Goal: Transaction & Acquisition: Purchase product/service

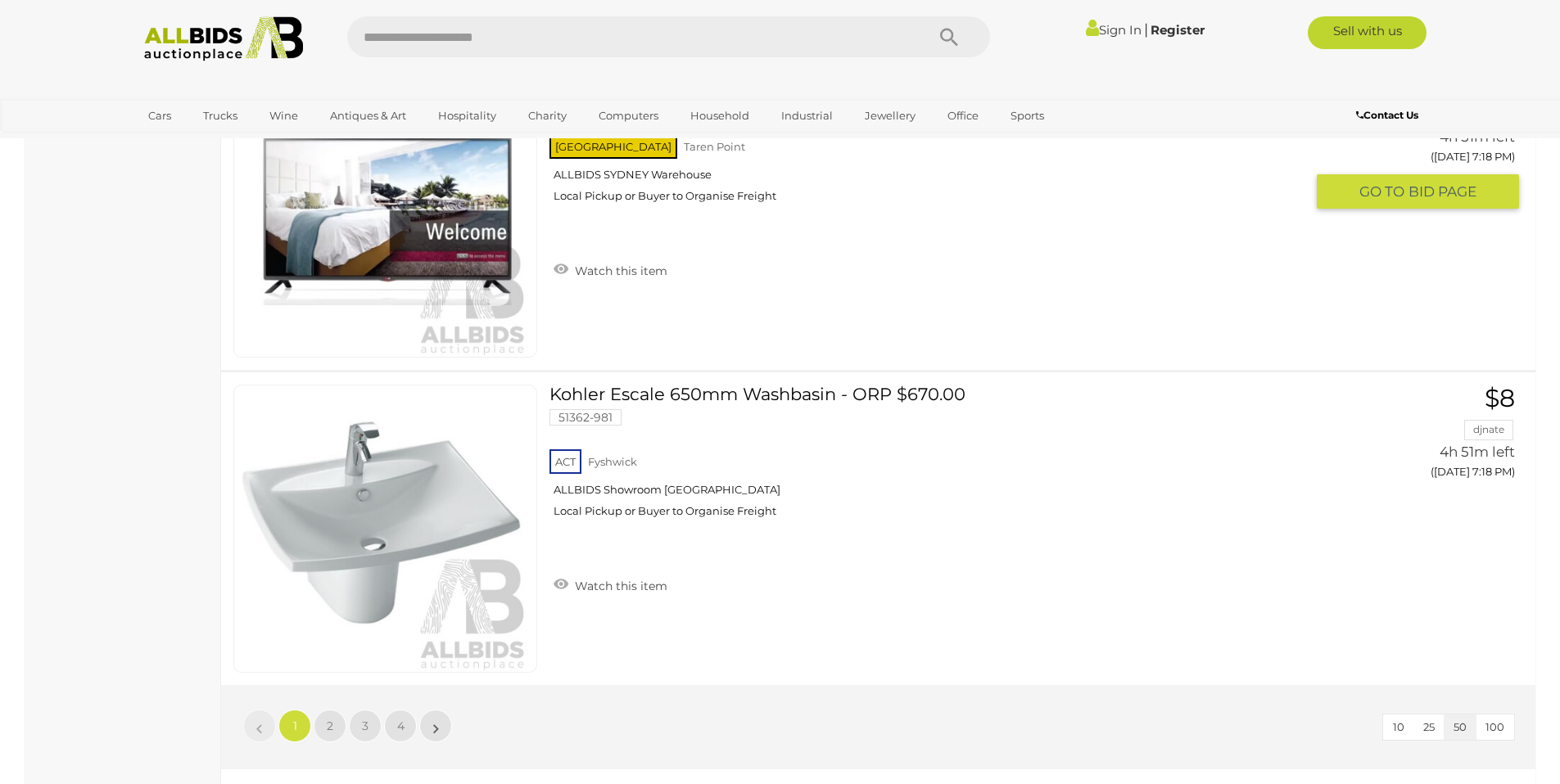
scroll to position [15652, 0]
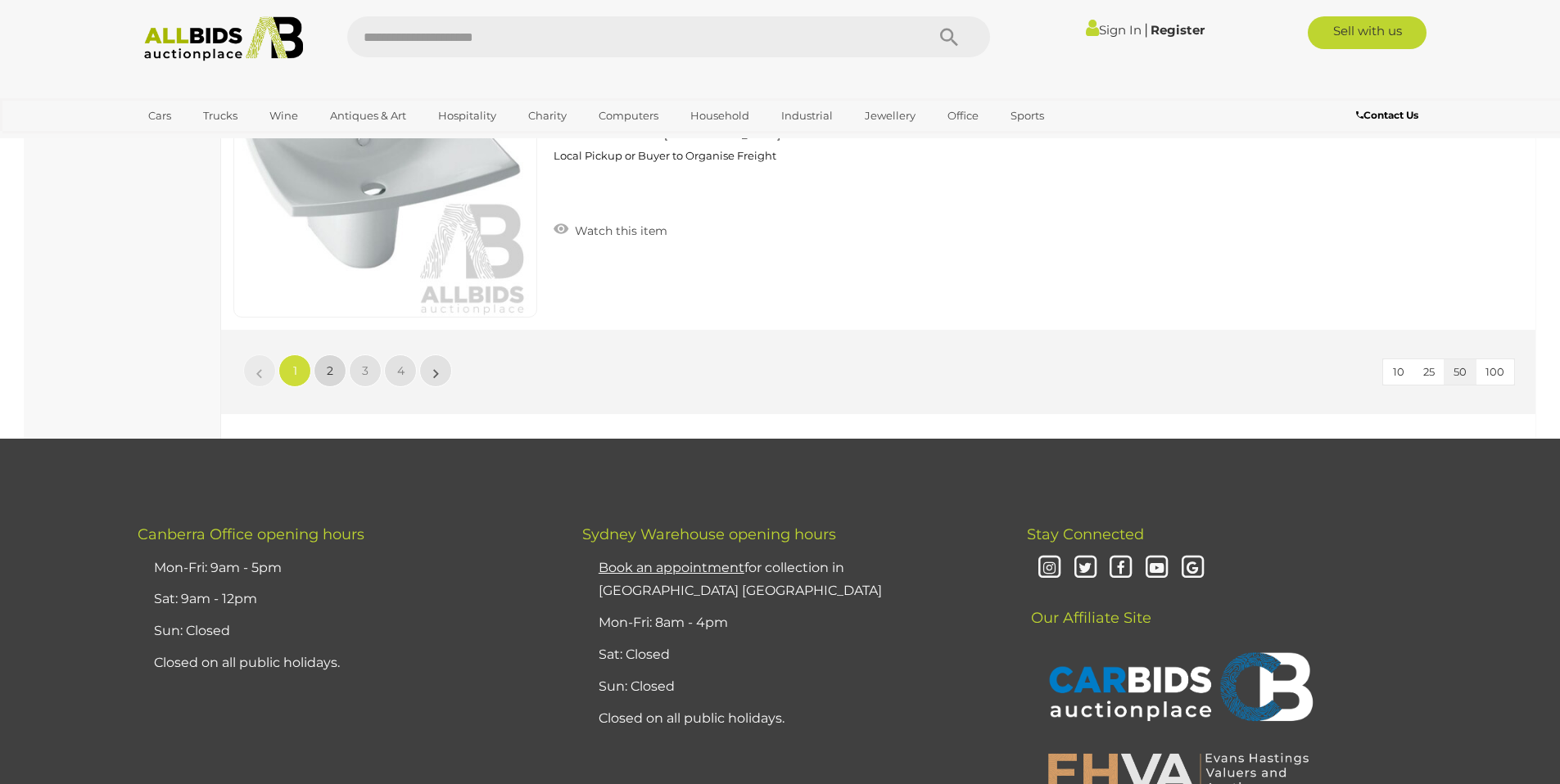
click at [329, 378] on span "2" at bounding box center [330, 370] width 7 height 14
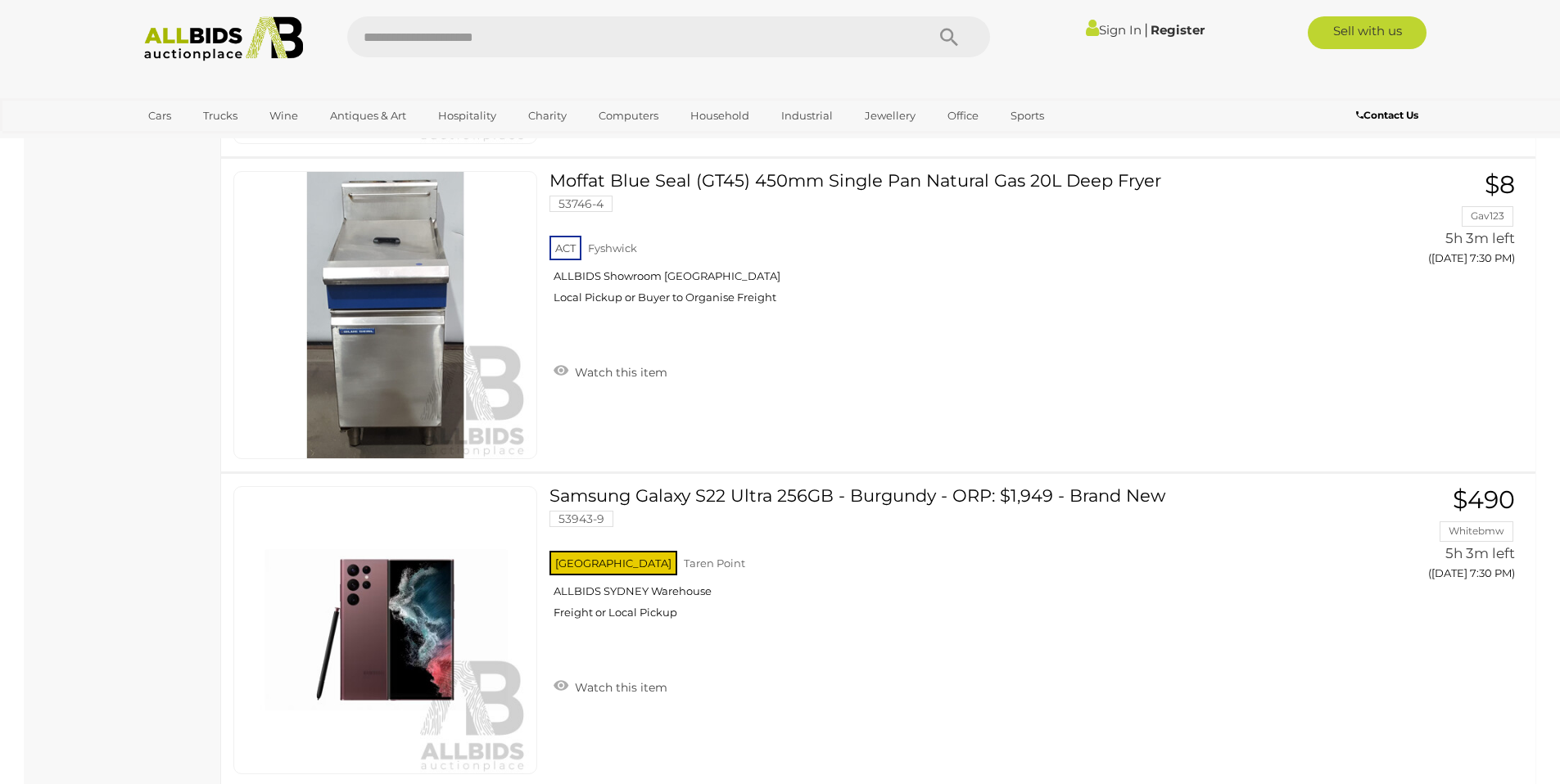
scroll to position [6000, 0]
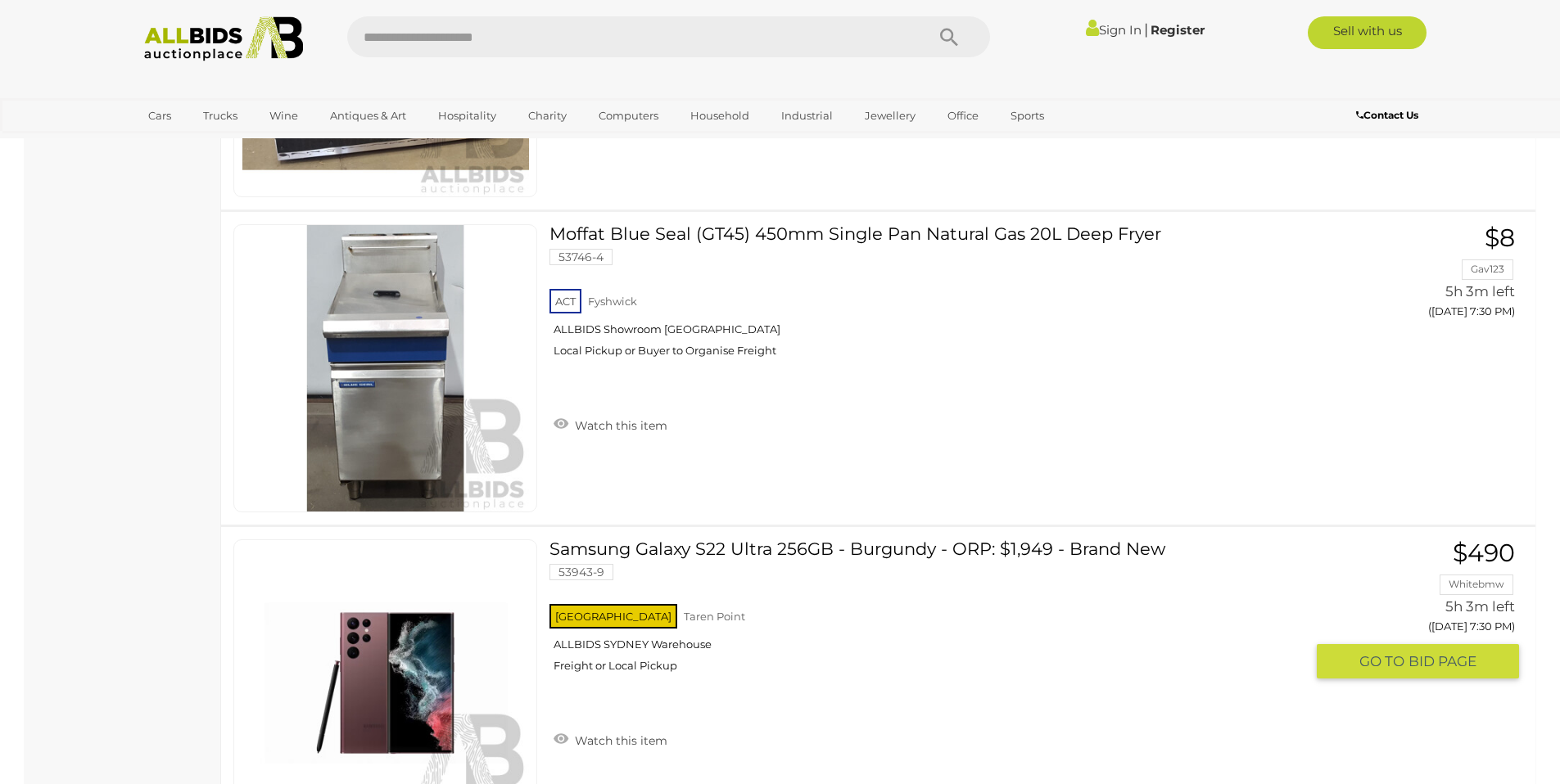
click at [934, 550] on link "Samsung Galaxy S22 Ultra 256GB - Burgundy - ORP: $1,949 - Brand New 53943-9 NSW…" at bounding box center [933, 612] width 742 height 146
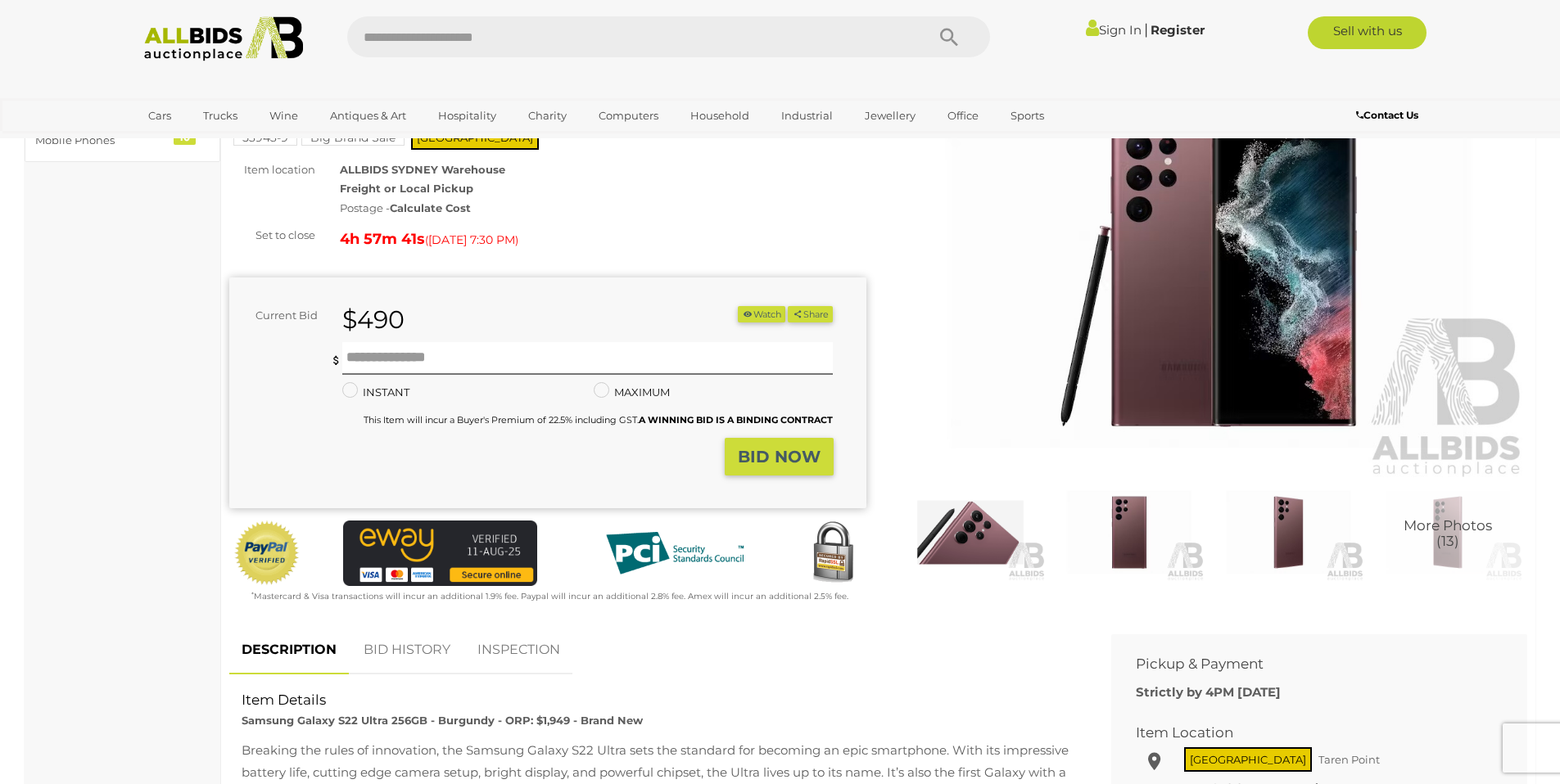
scroll to position [138, 0]
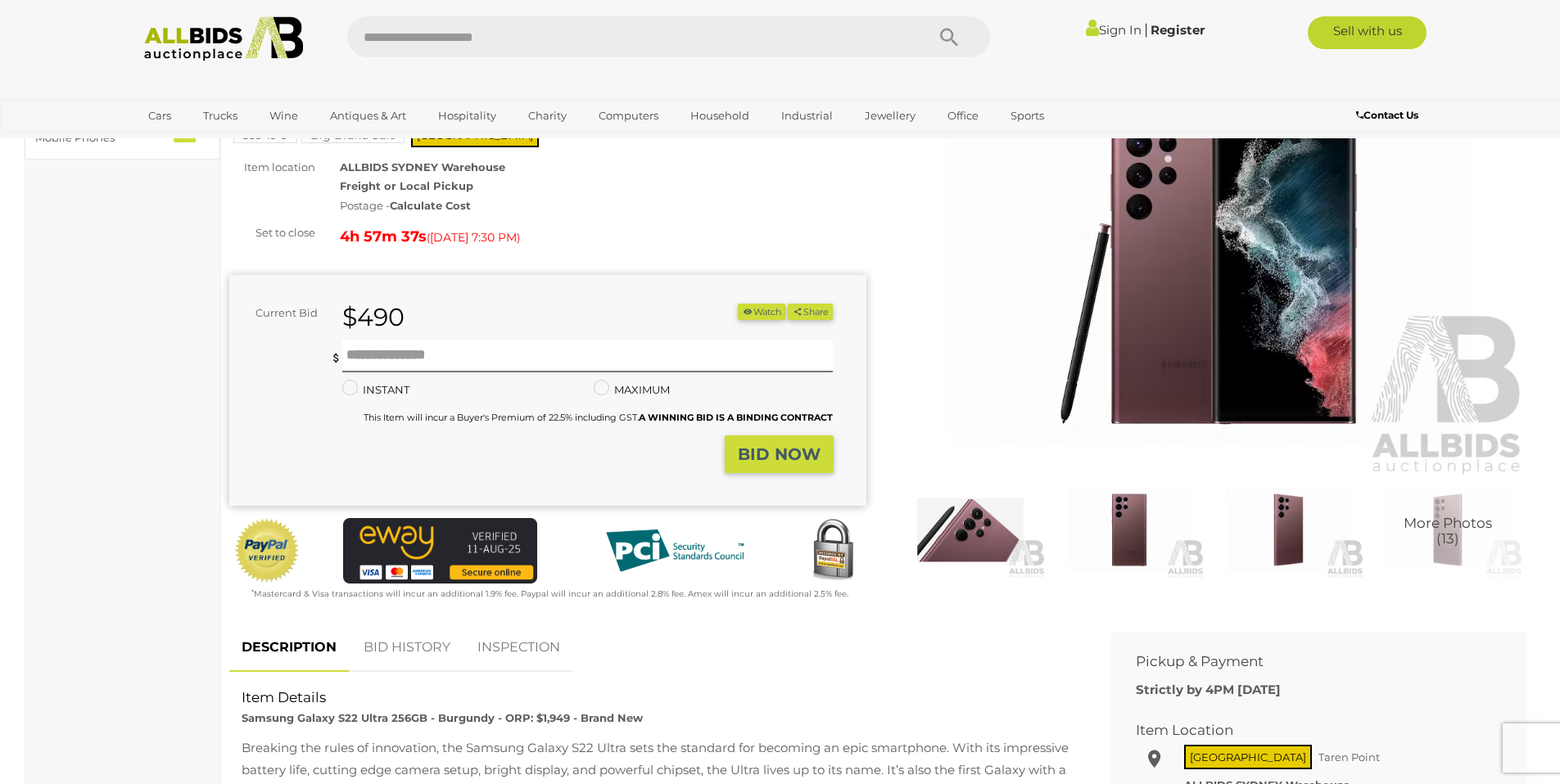
click at [1114, 31] on link "Sign In" at bounding box center [1114, 30] width 56 height 15
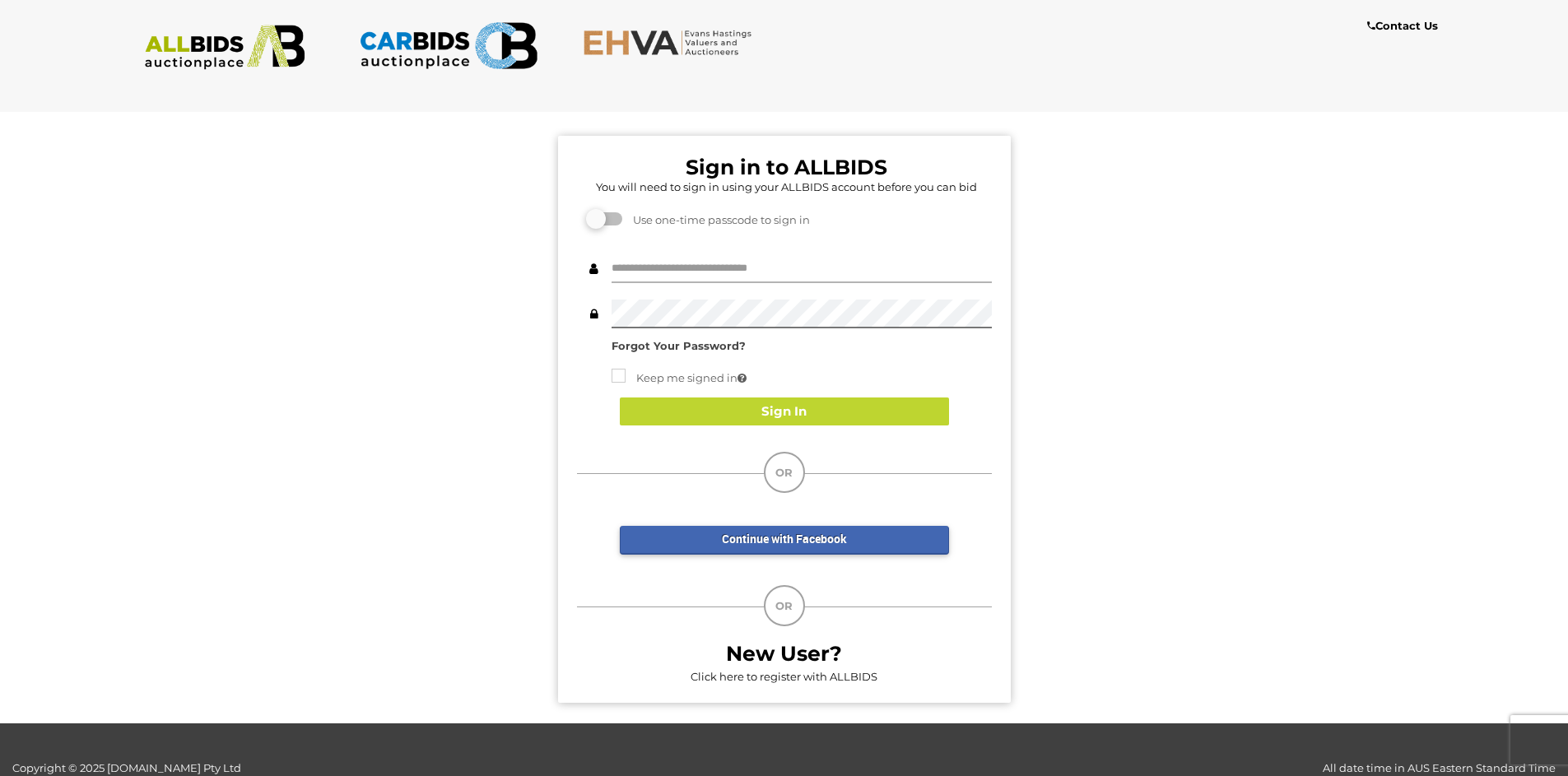
click at [681, 264] on input "text" at bounding box center [802, 268] width 381 height 29
click at [681, 263] on input "text" at bounding box center [802, 268] width 381 height 29
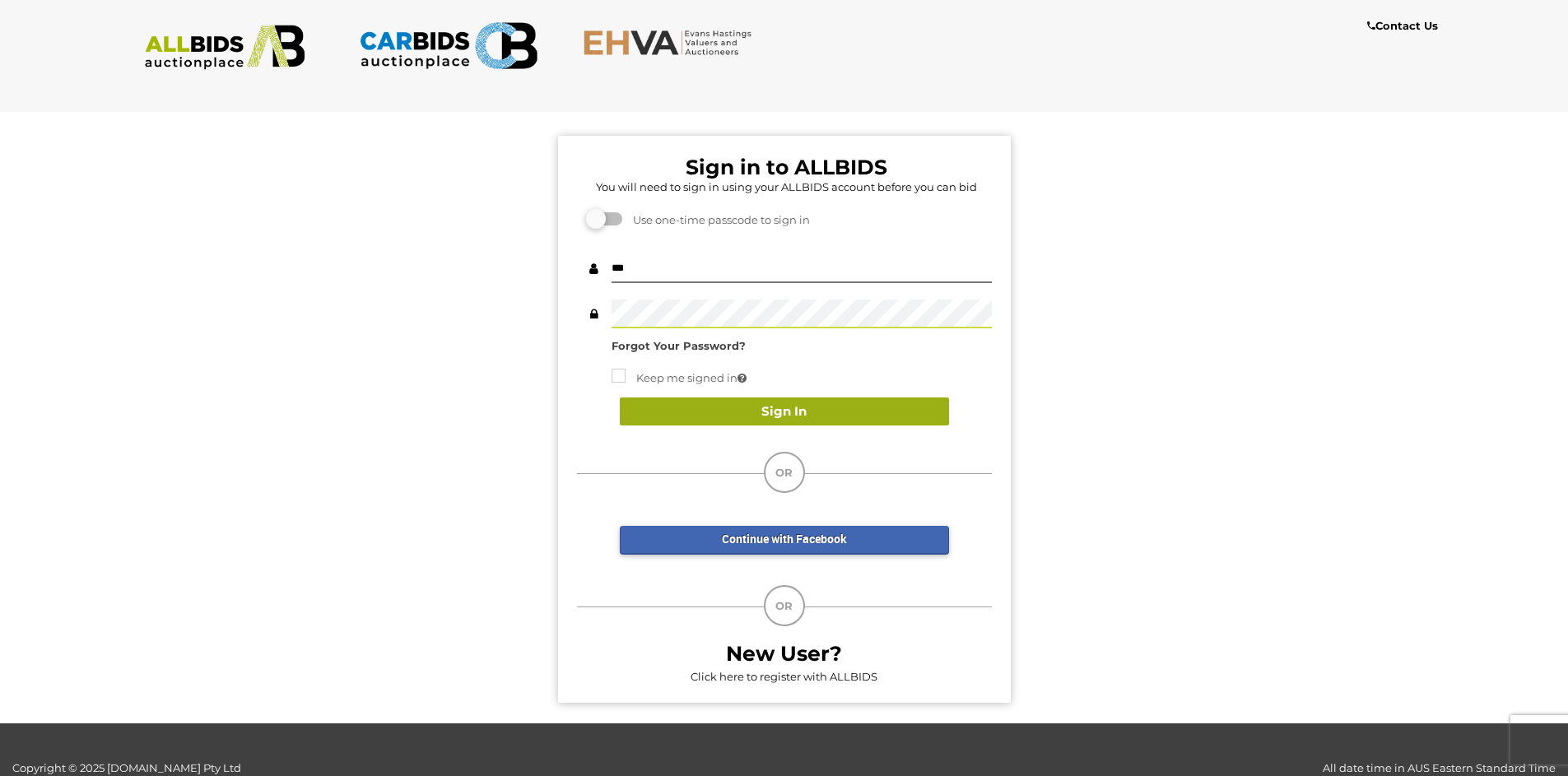
click at [770, 413] on button "Sign In" at bounding box center [785, 412] width 330 height 29
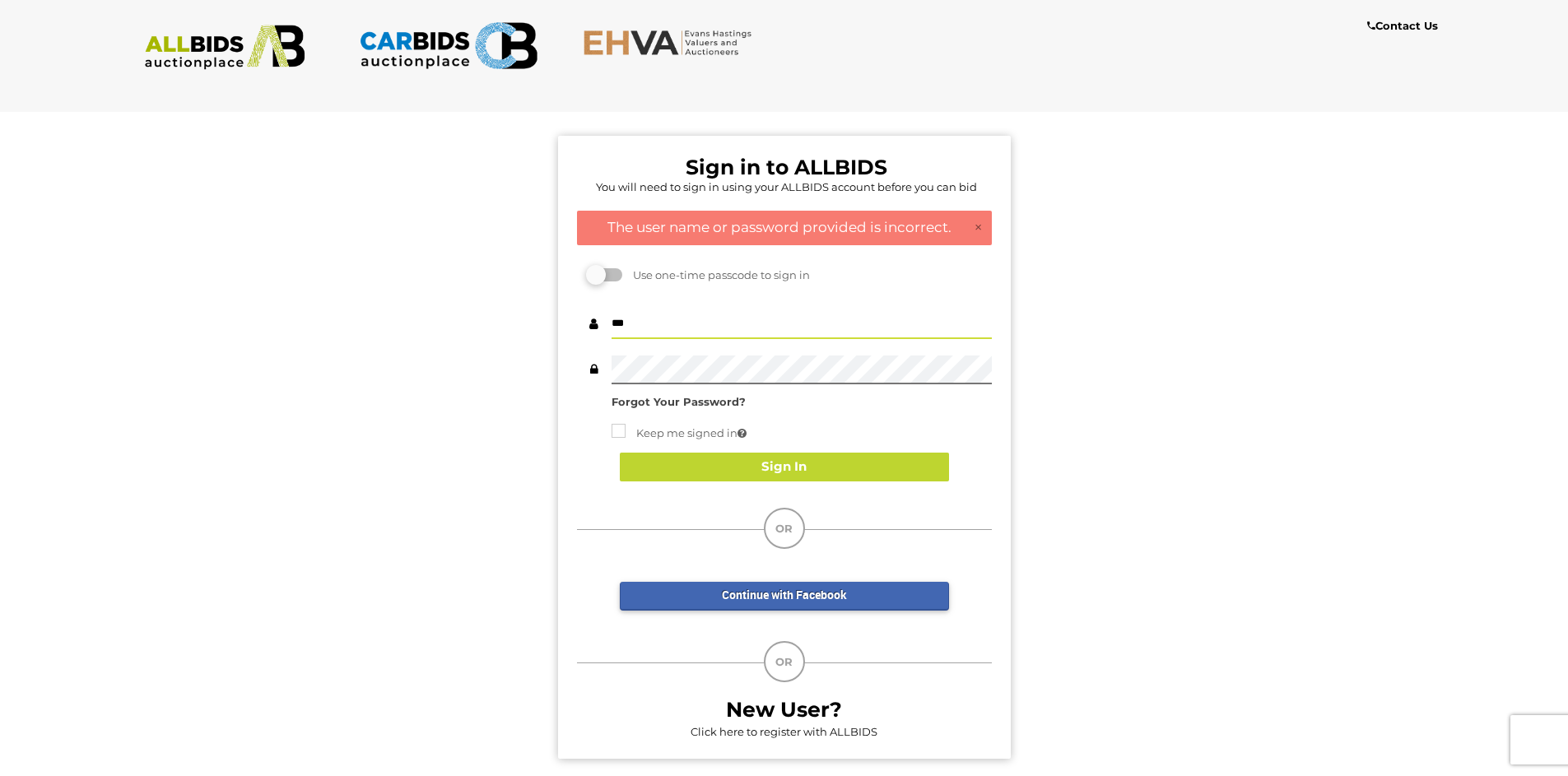
click at [650, 323] on input "***" at bounding box center [802, 324] width 381 height 29
drag, startPoint x: 650, startPoint y: 323, endPoint x: 597, endPoint y: 323, distance: 53.0
click at [597, 323] on div "***" at bounding box center [784, 324] width 415 height 29
type input "**********"
click at [796, 466] on button "Sign In" at bounding box center [785, 467] width 330 height 29
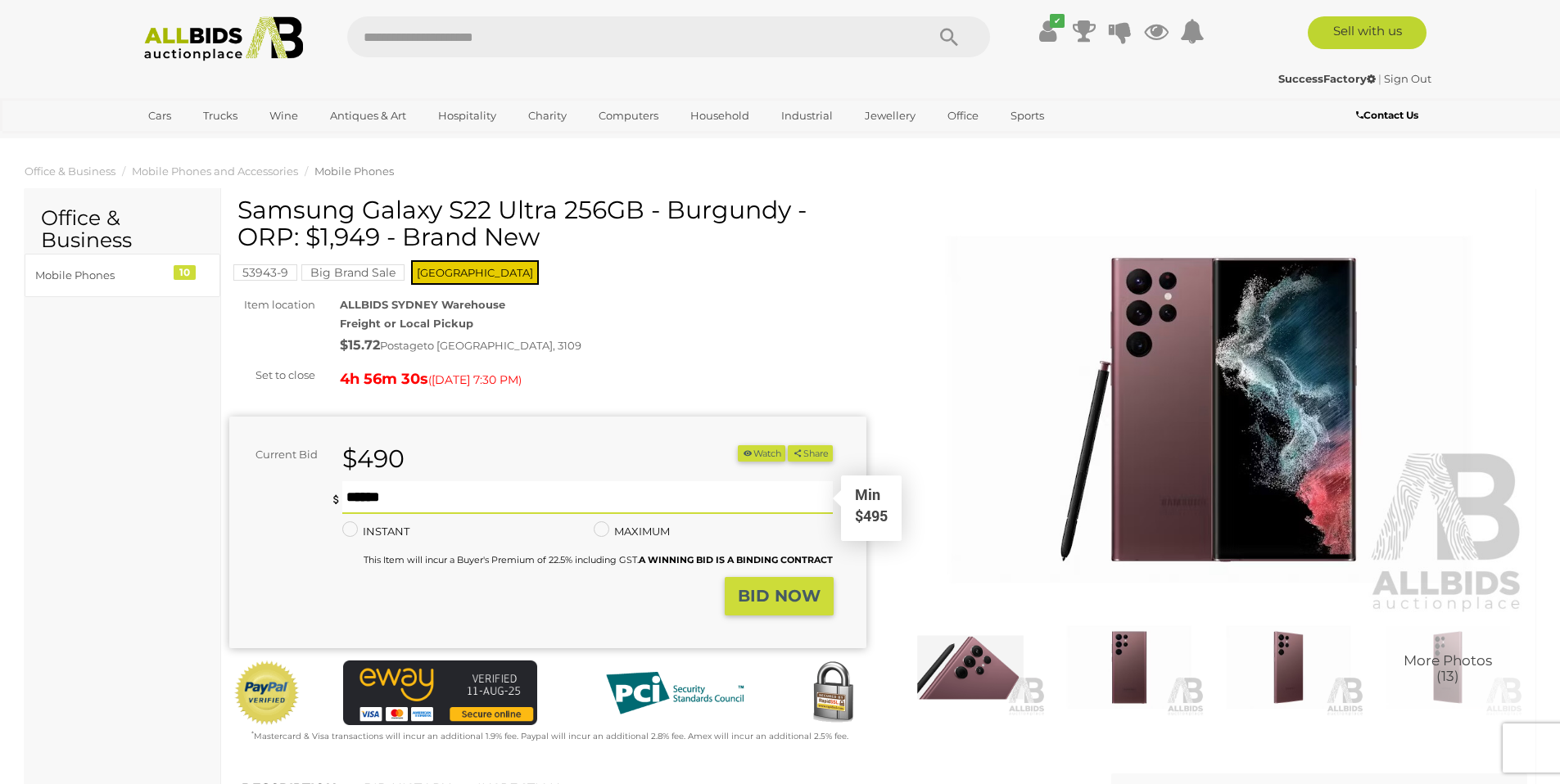
click at [471, 507] on input "text" at bounding box center [588, 498] width 492 height 33
type input "***"
click at [788, 595] on strong "BID NOW" at bounding box center [779, 596] width 83 height 19
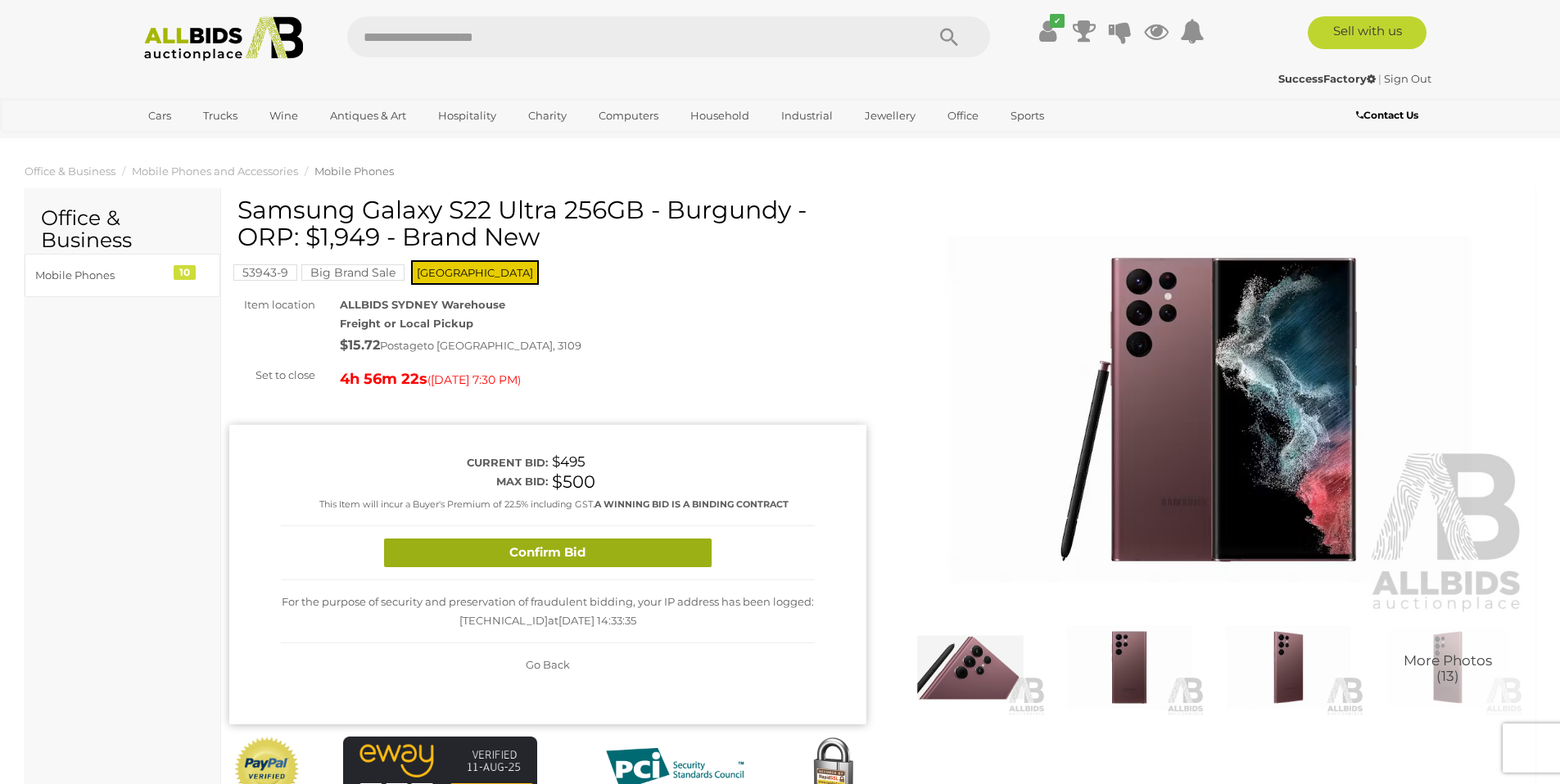
click at [572, 553] on button "Confirm Bid" at bounding box center [548, 553] width 328 height 29
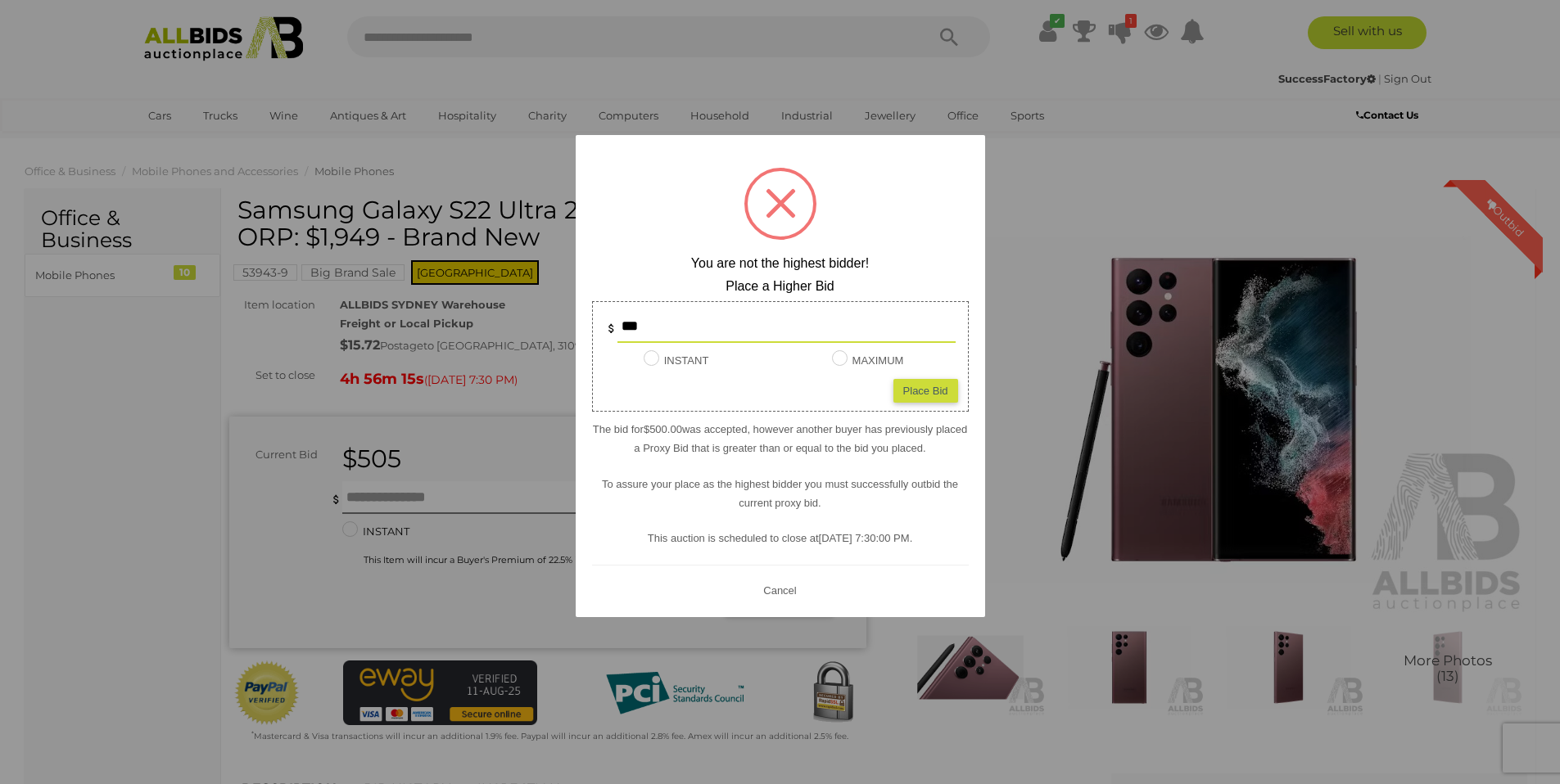
click at [926, 389] on div "Place Bid" at bounding box center [925, 391] width 65 height 24
type input "***"
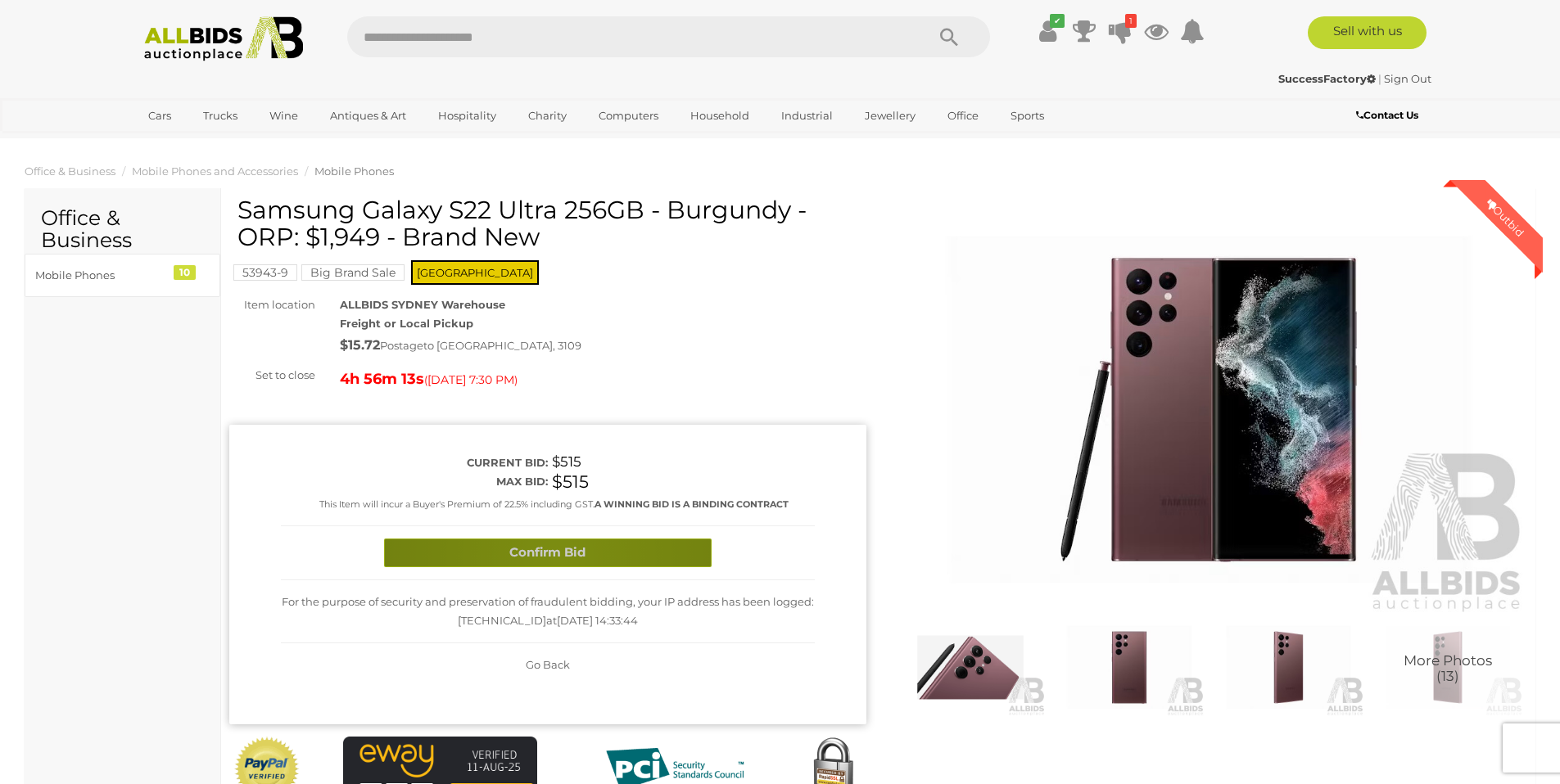
click at [559, 558] on button "Confirm Bid" at bounding box center [548, 553] width 328 height 29
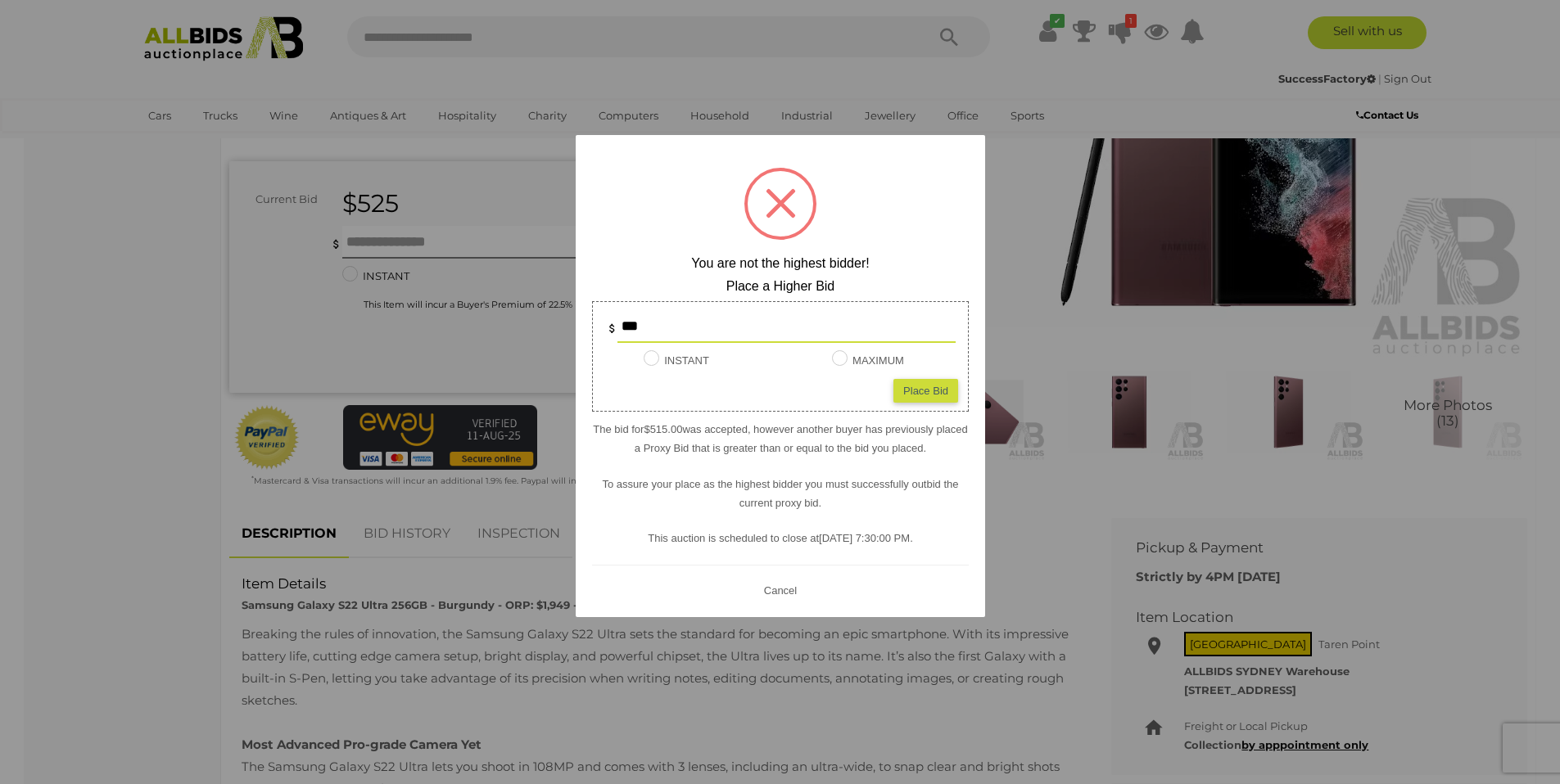
scroll to position [365, 0]
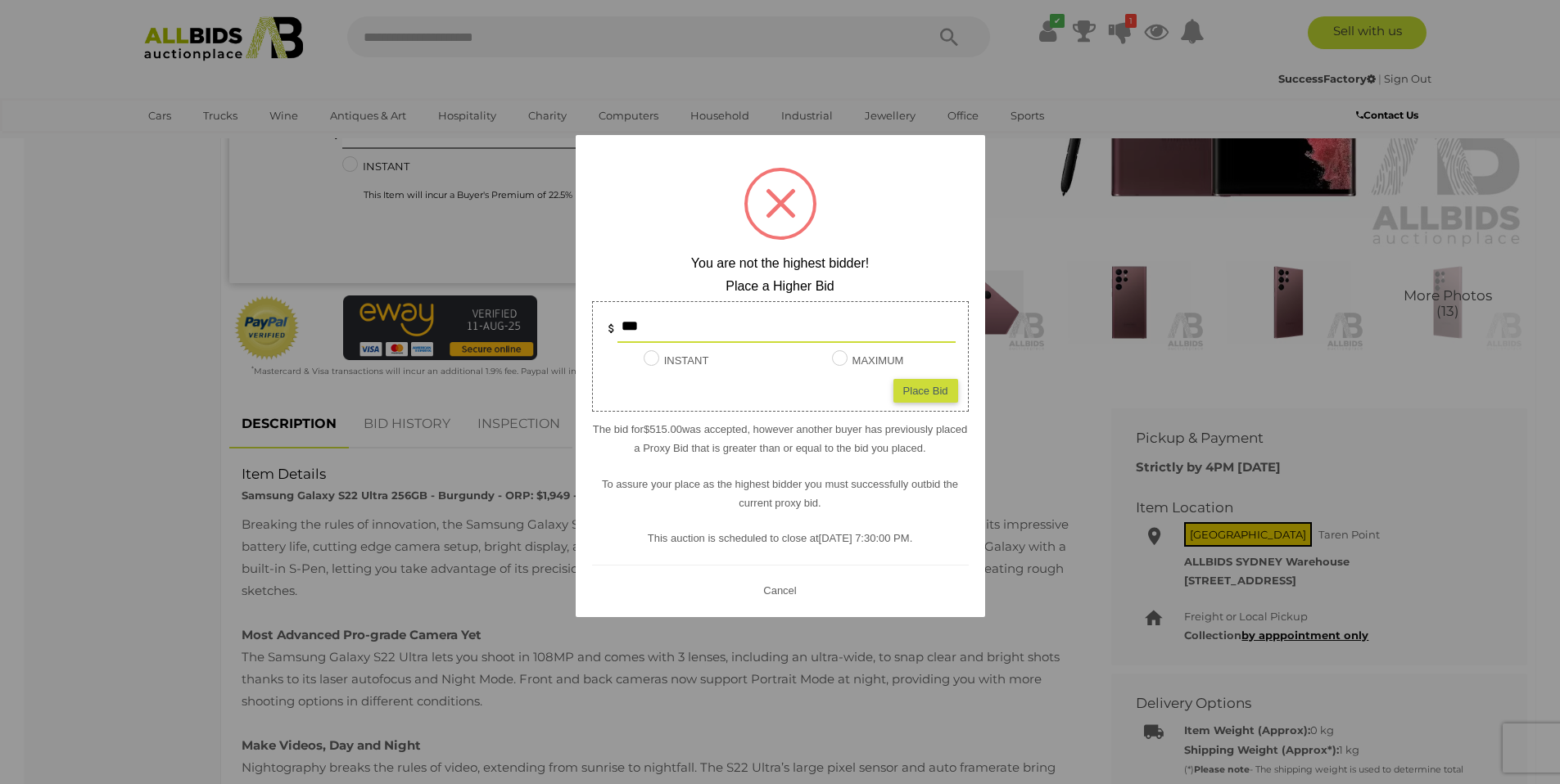
click at [784, 200] on span at bounding box center [781, 204] width 30 height 30
click at [784, 201] on span at bounding box center [781, 204] width 30 height 30
click at [781, 590] on button "Cancel" at bounding box center [779, 591] width 42 height 20
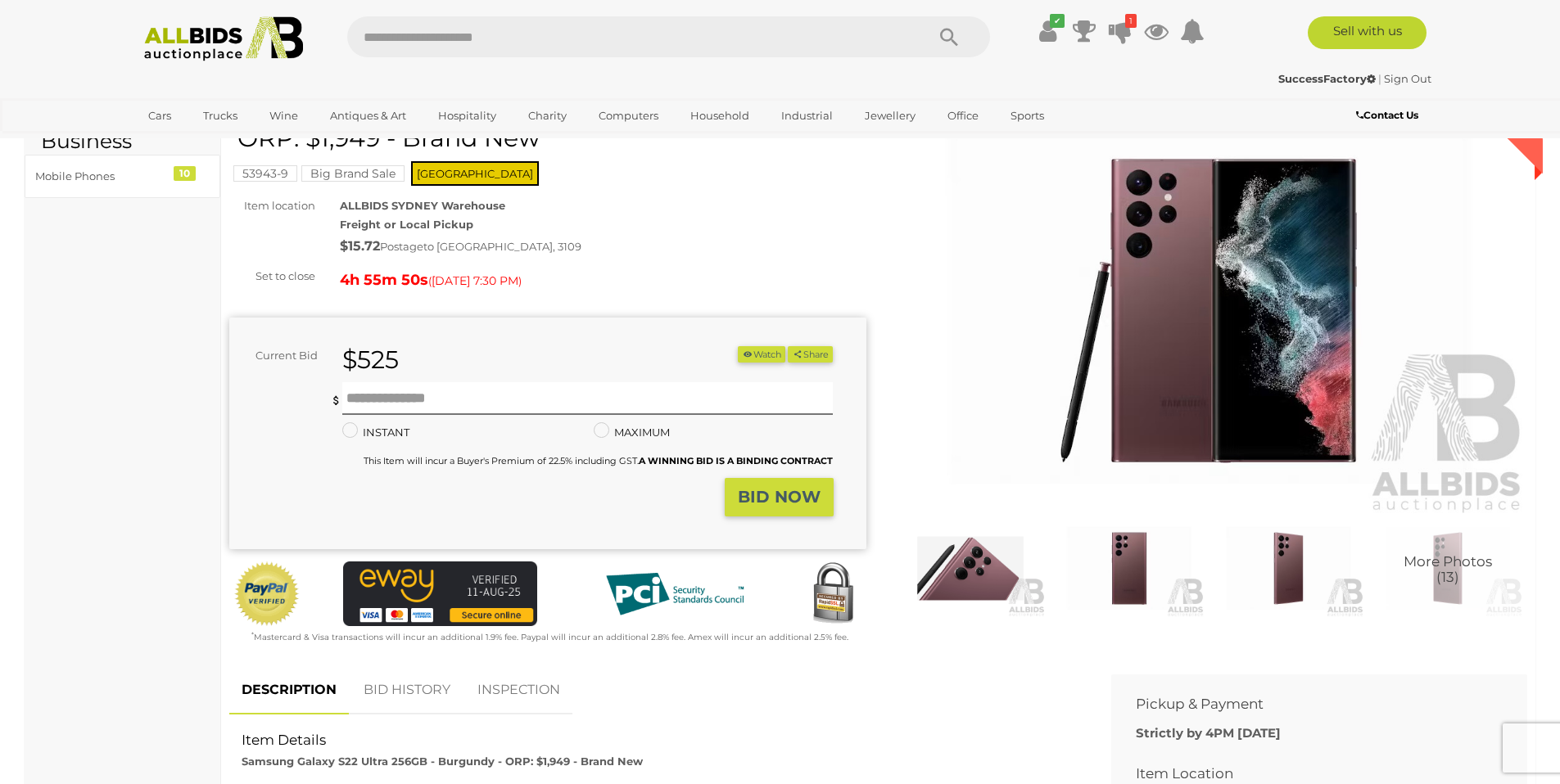
scroll to position [0, 0]
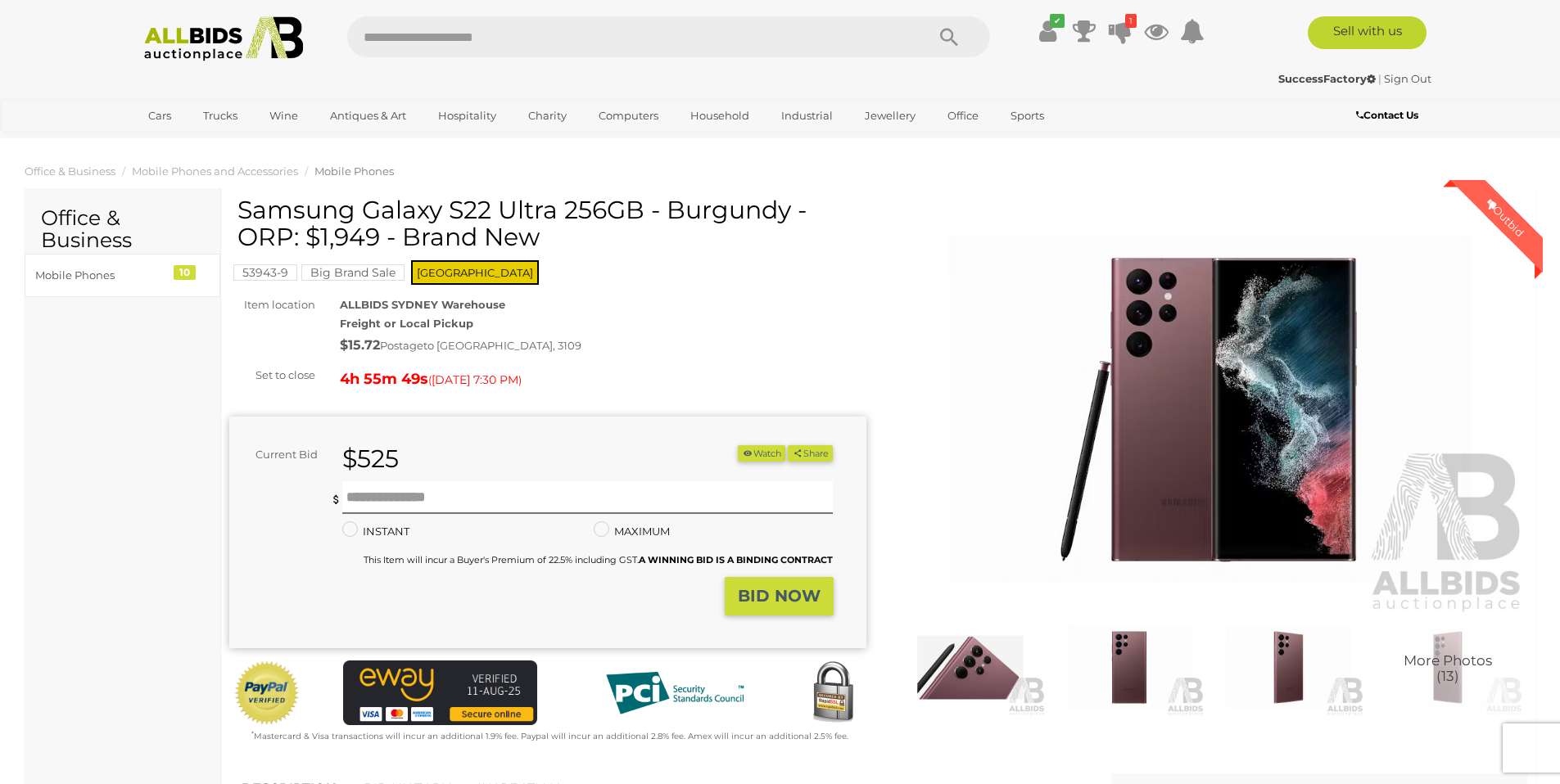
click at [465, 42] on input "text" at bounding box center [628, 36] width 562 height 41
click at [768, 596] on strong "BID NOW" at bounding box center [779, 596] width 83 height 19
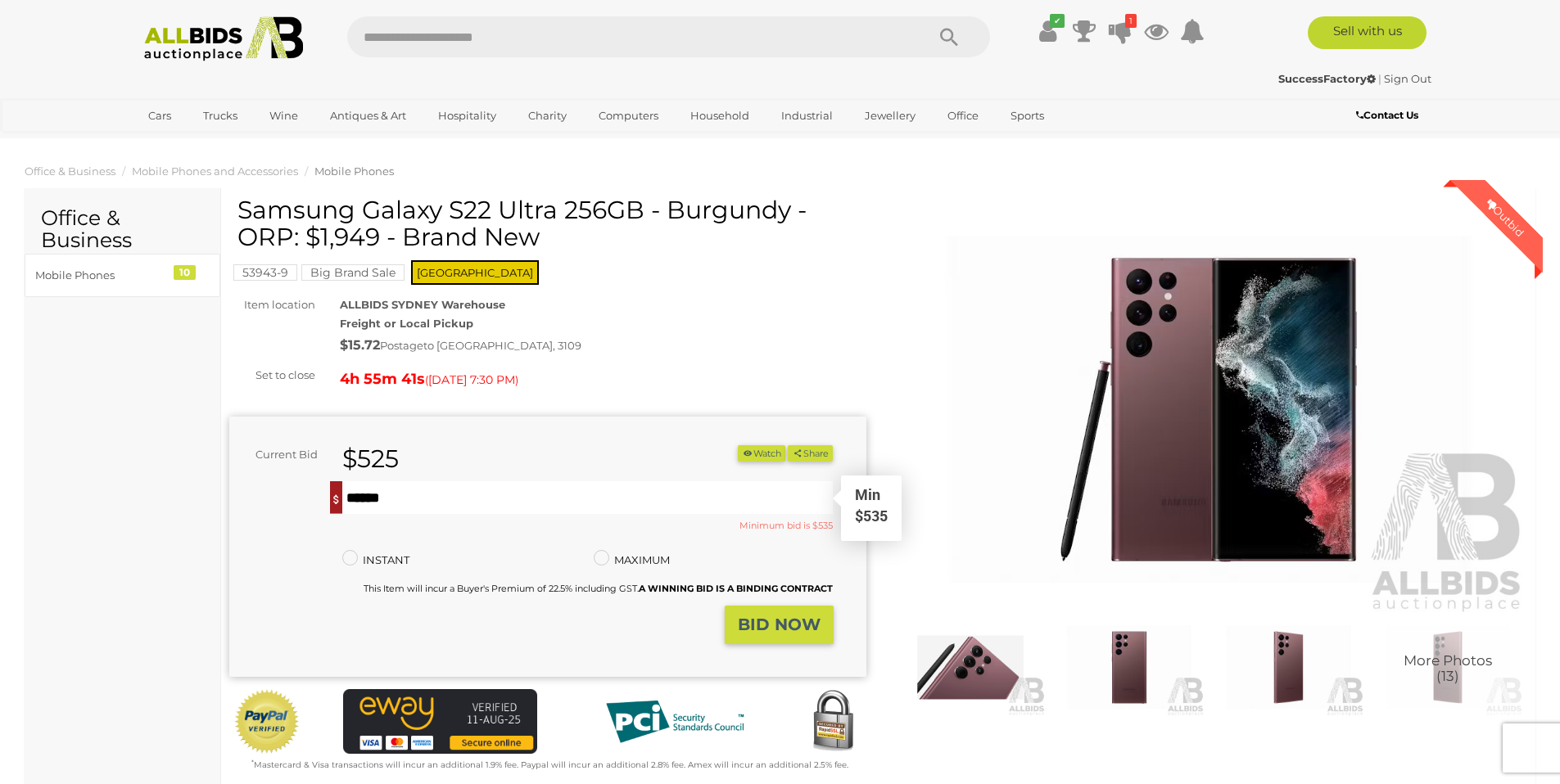
click at [394, 493] on input "text" at bounding box center [588, 498] width 492 height 33
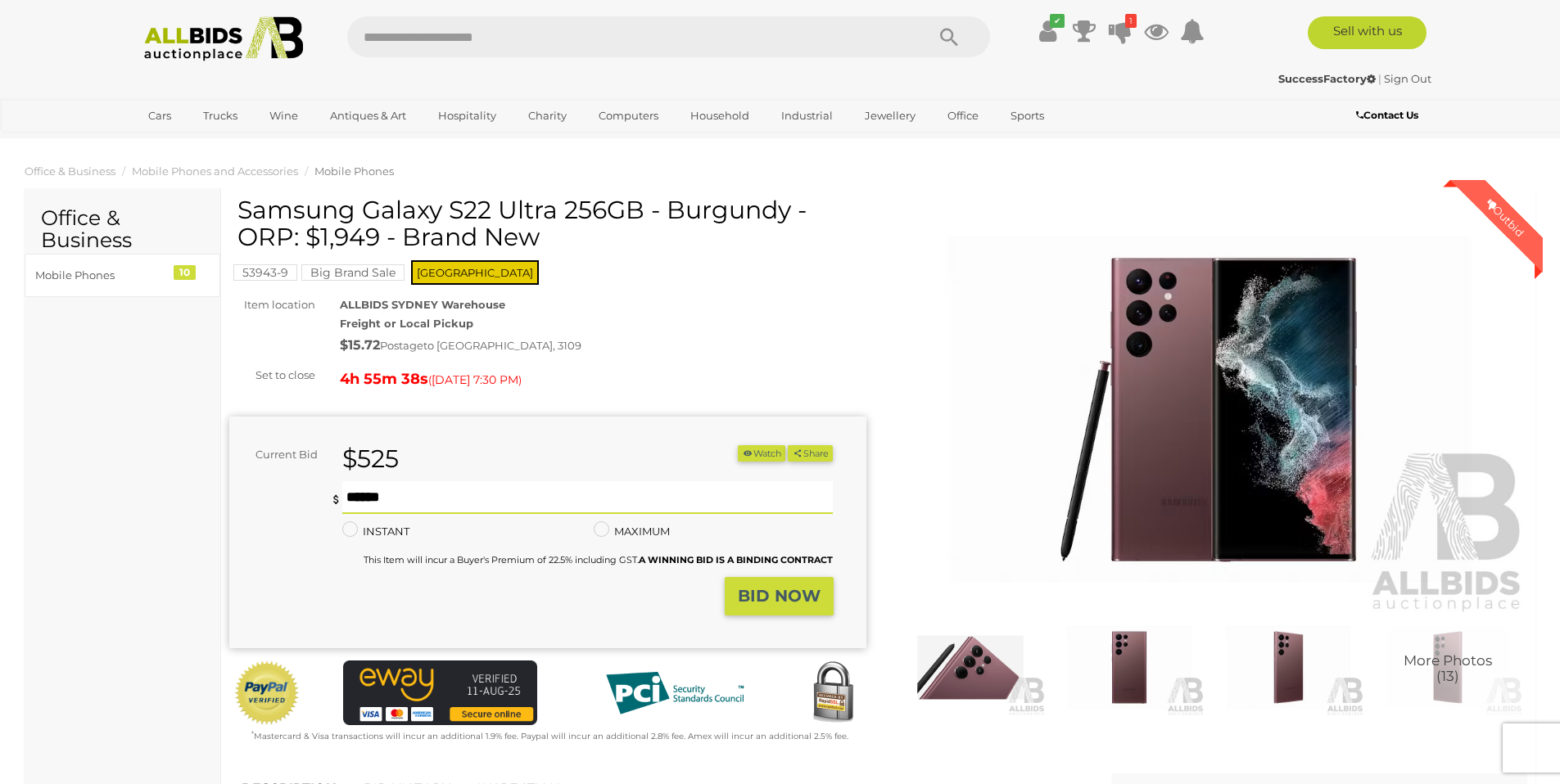
type input "***"
click at [766, 601] on strong "BID NOW" at bounding box center [779, 596] width 83 height 19
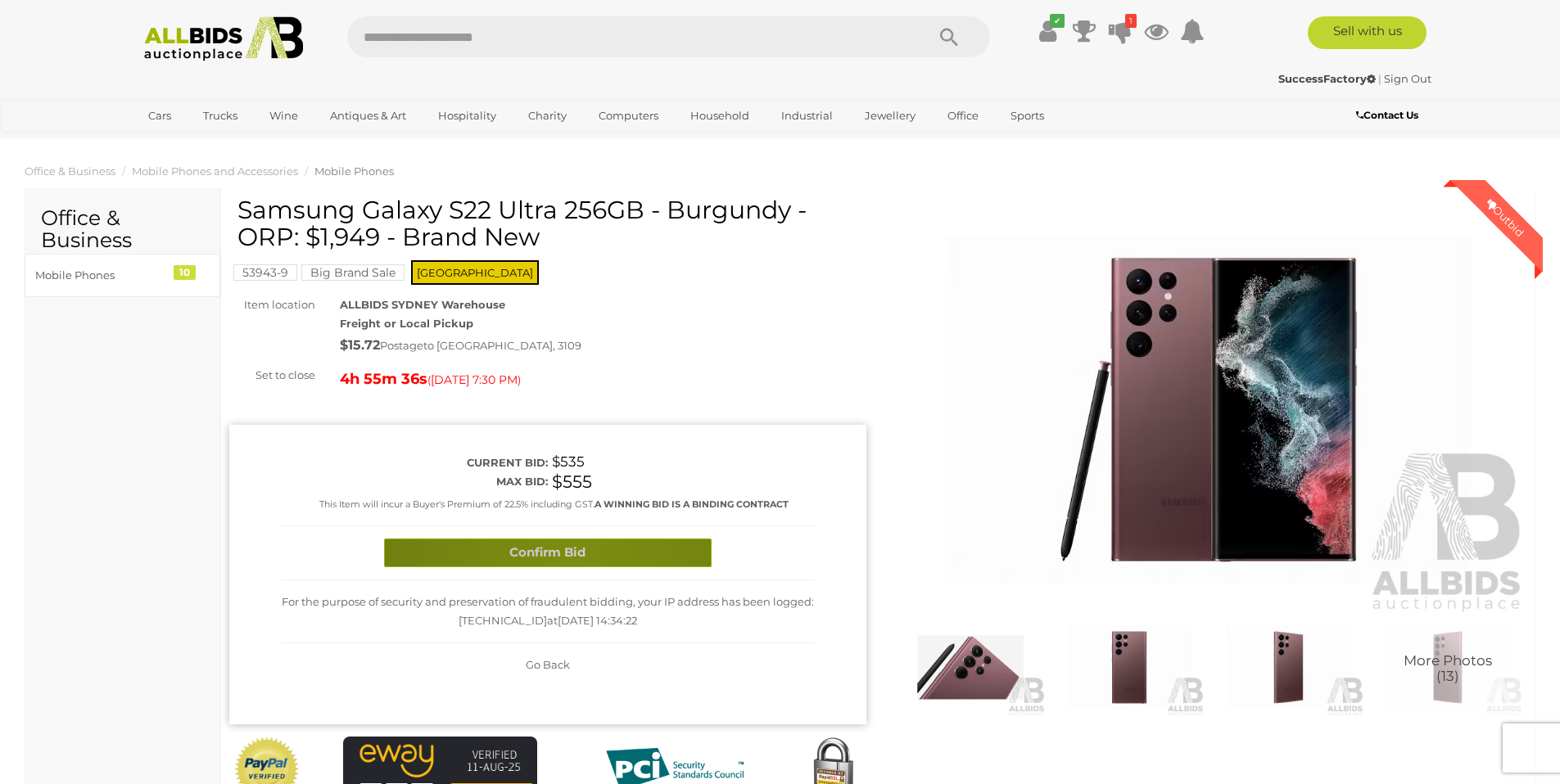
click at [574, 545] on button "Confirm Bid" at bounding box center [548, 553] width 328 height 29
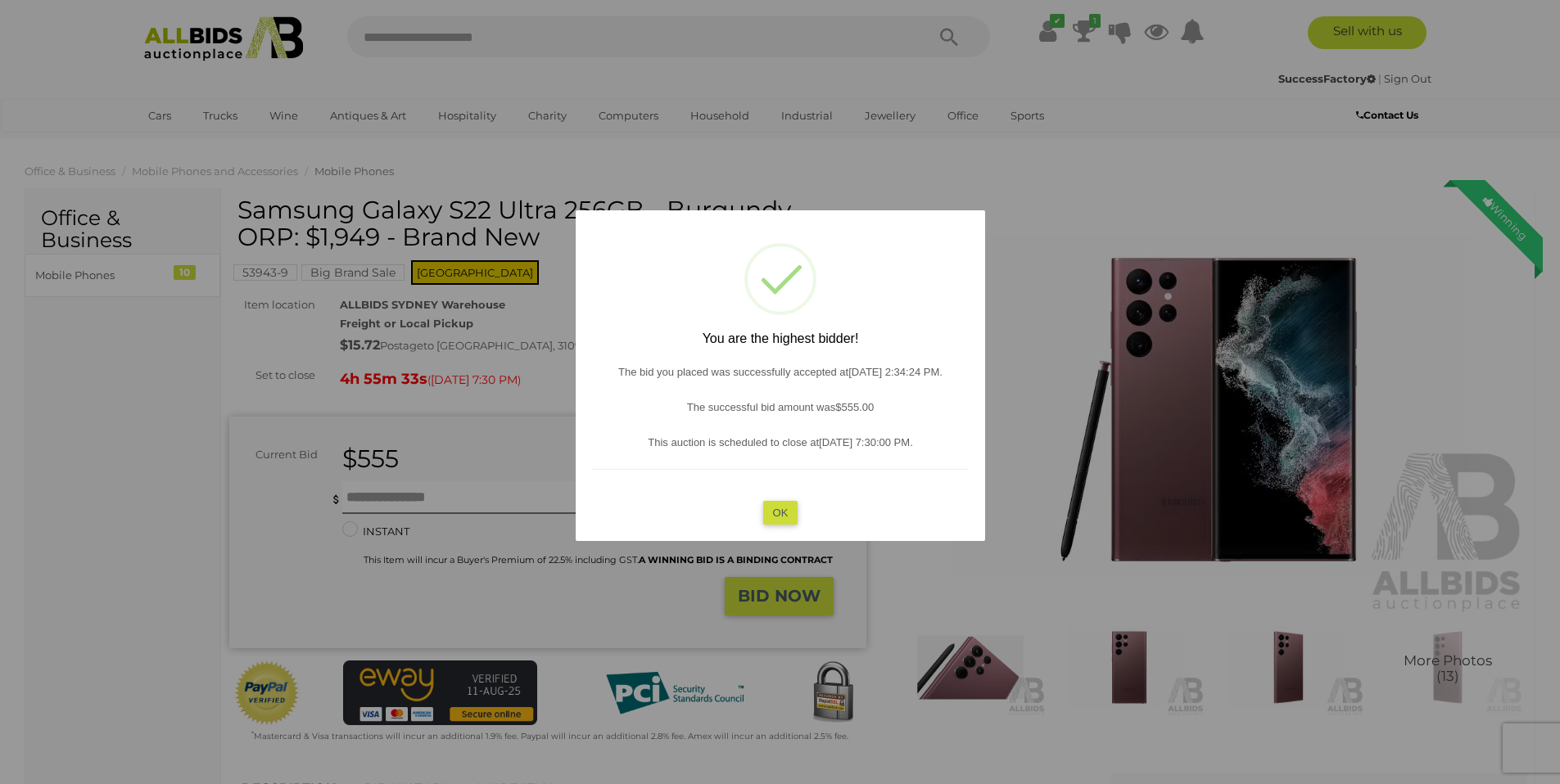
click at [785, 510] on button "OK" at bounding box center [780, 513] width 35 height 24
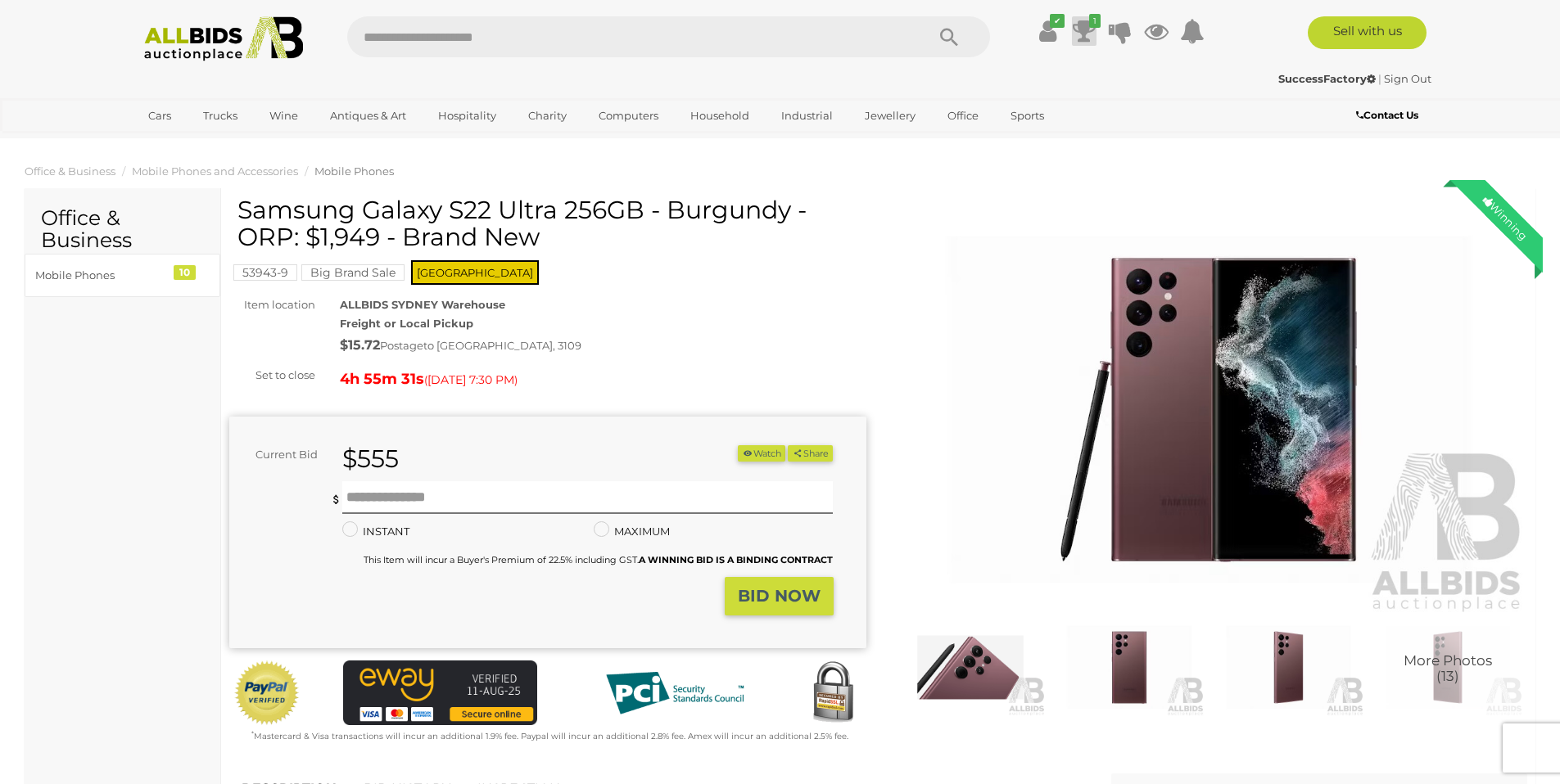
click at [1089, 23] on icon "1" at bounding box center [1095, 20] width 12 height 14
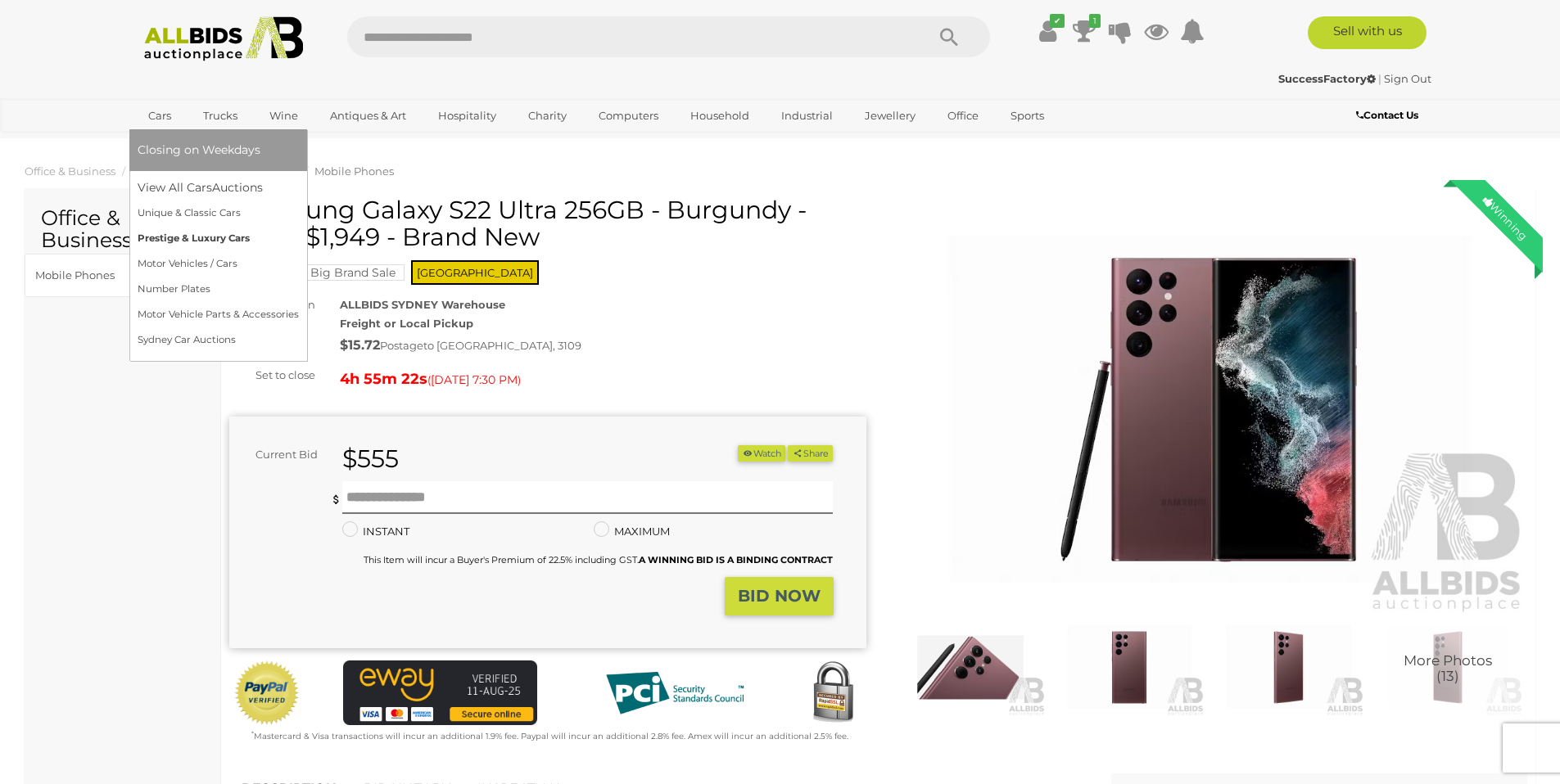
click at [211, 238] on link "Prestige & Luxury Cars" at bounding box center [218, 238] width 161 height 25
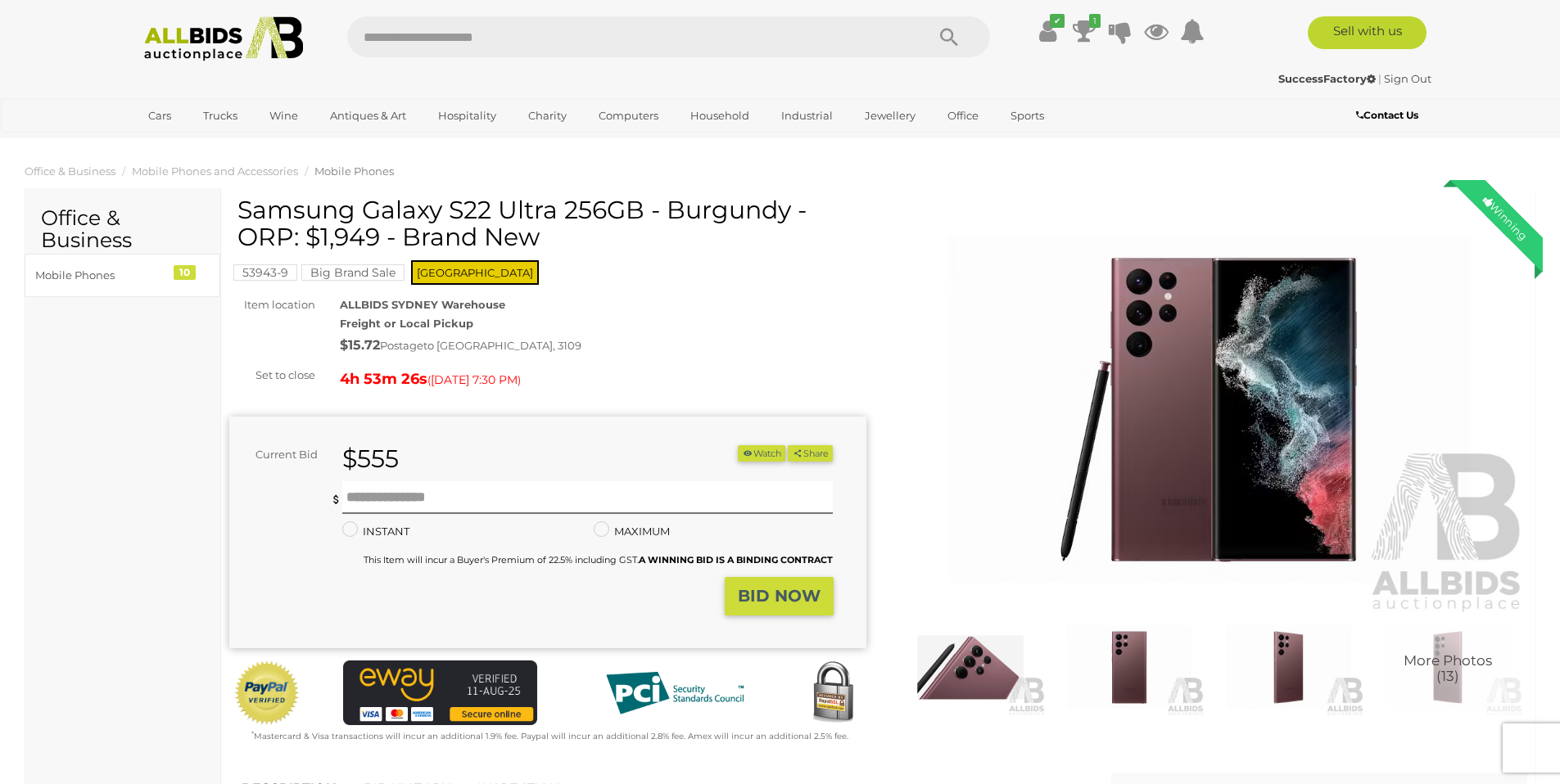
click at [604, 215] on link "Apple" at bounding box center [680, 213] width 184 height 25
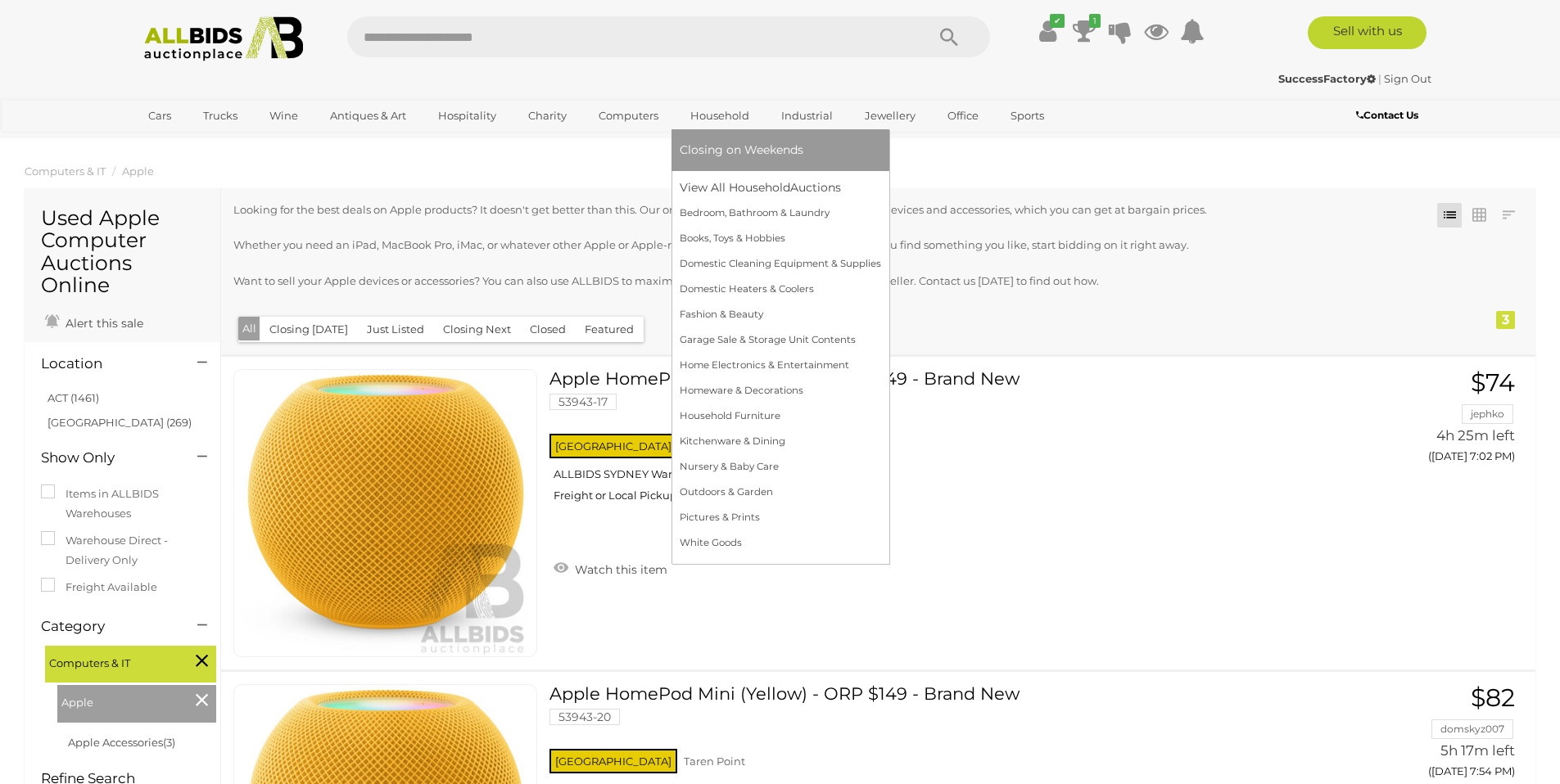
click at [714, 117] on link "Household" at bounding box center [719, 116] width 80 height 27
click at [726, 188] on link "View All Household Auctions" at bounding box center [780, 188] width 201 height 25
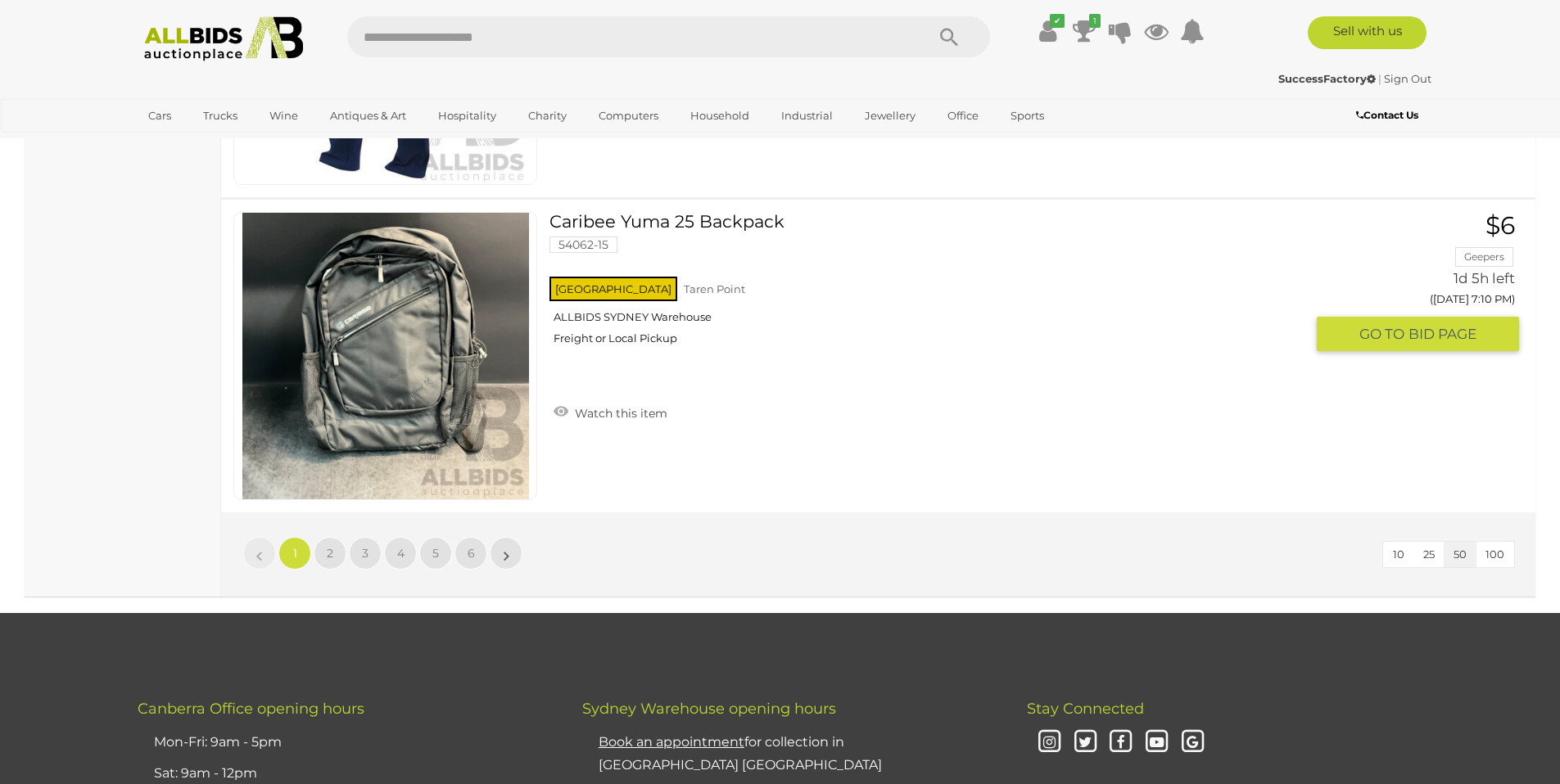
scroll to position [15638, 0]
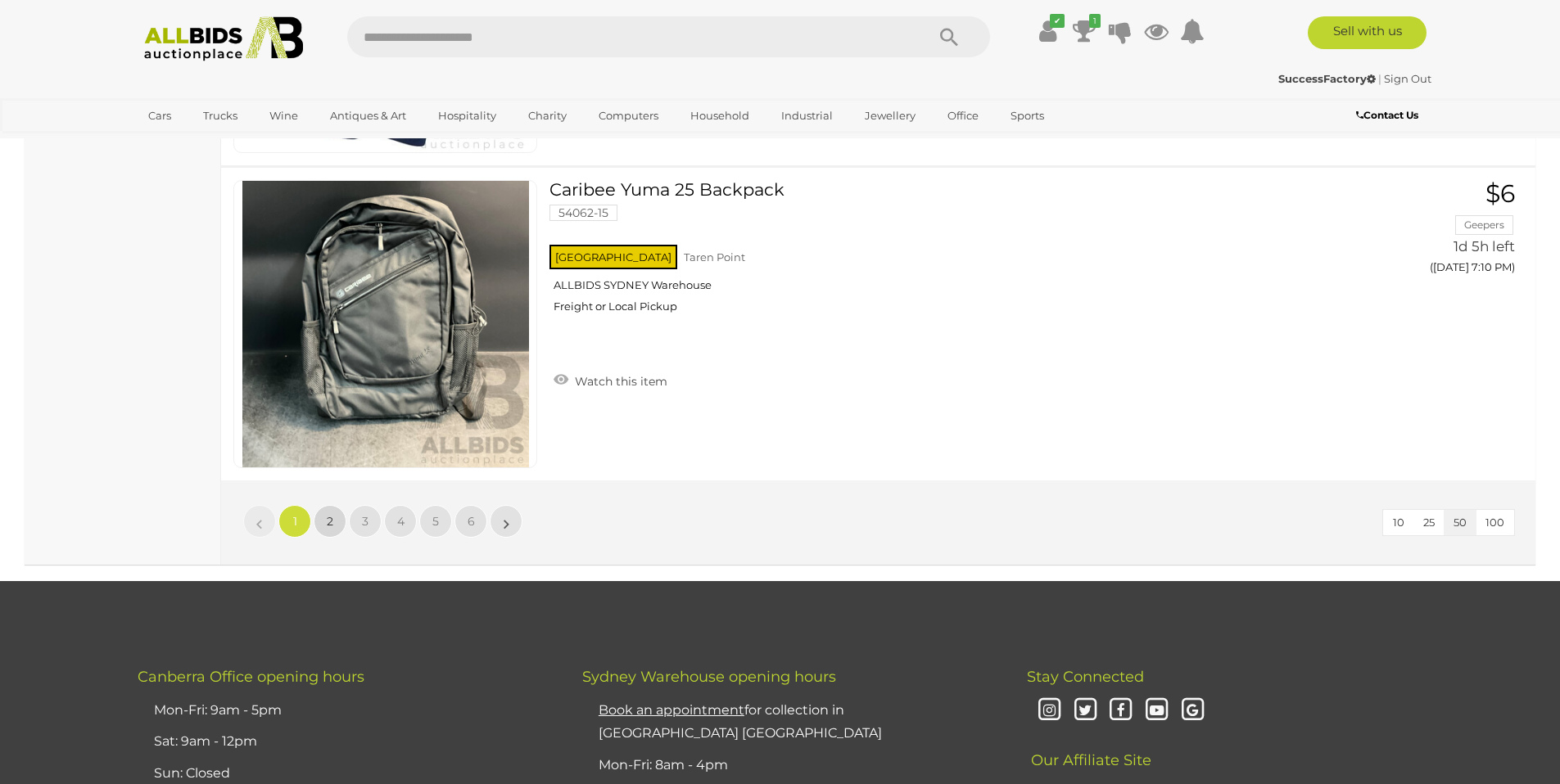
click at [327, 526] on span "2" at bounding box center [330, 521] width 7 height 14
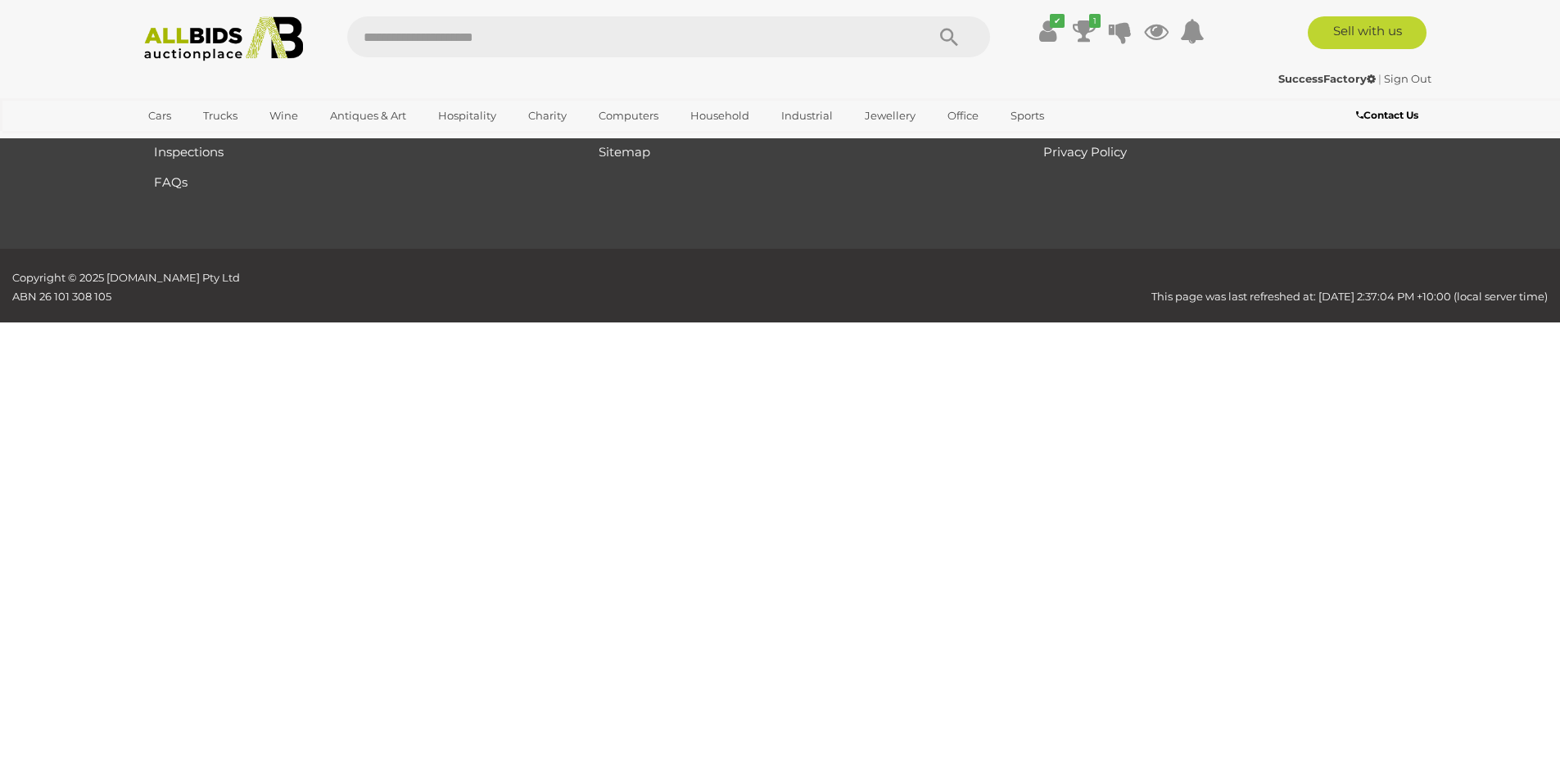
scroll to position [193, 0]
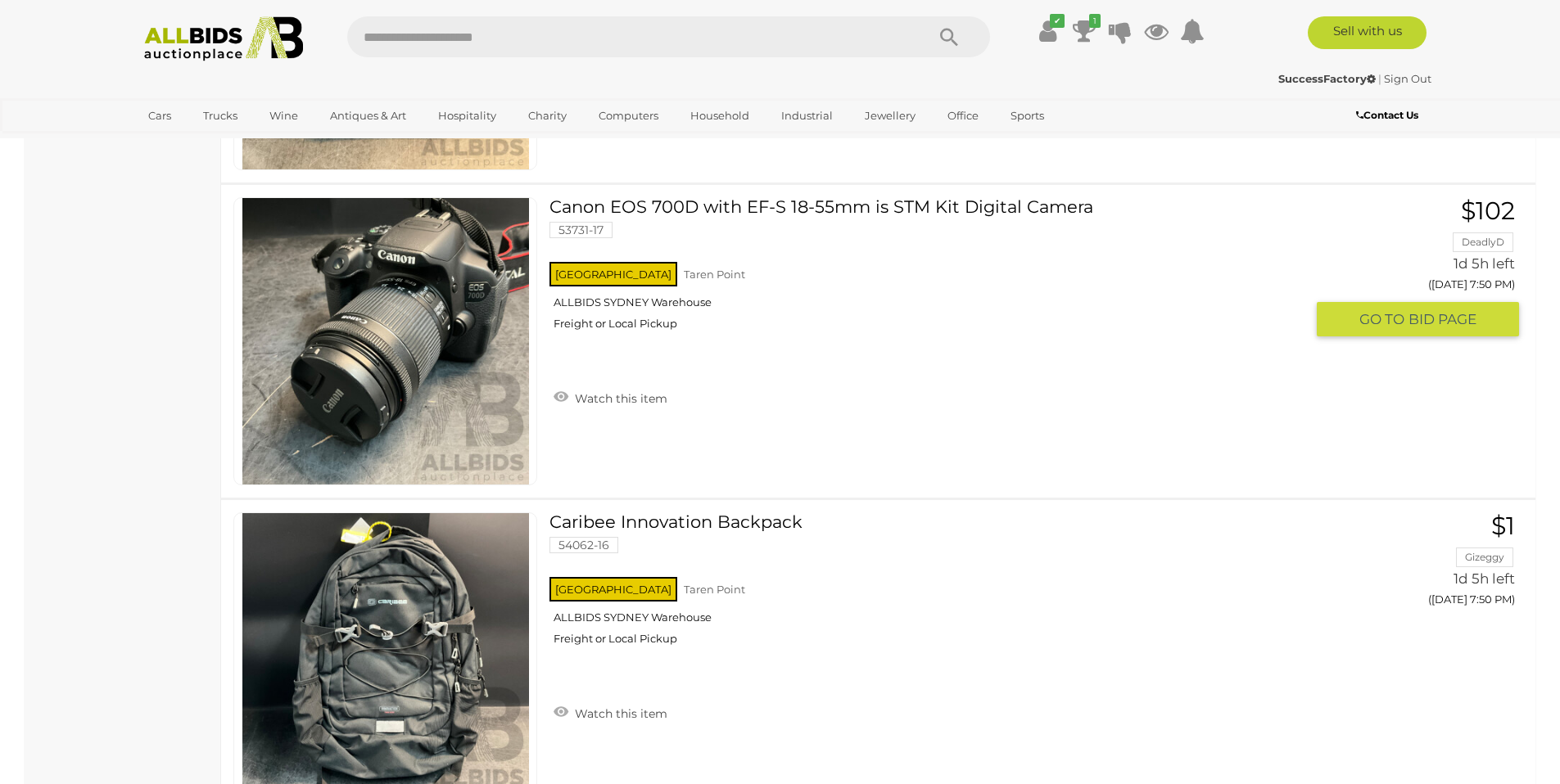
scroll to position [8899, 0]
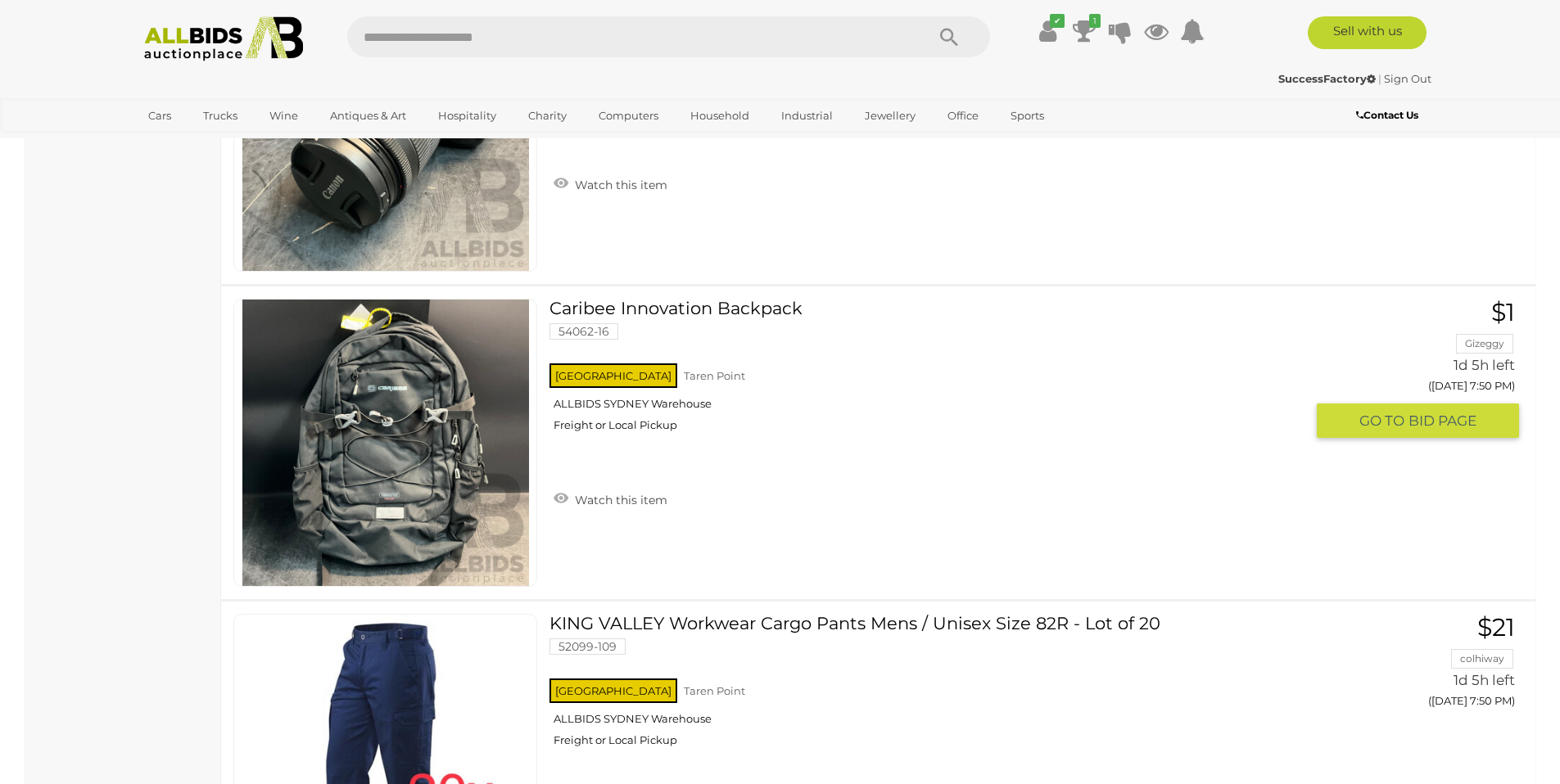
click at [725, 309] on link "Caribee Innovation Backpack 54062-16 NSW Taren Point ALLBIDS SYDNEY Warehouse" at bounding box center [933, 372] width 742 height 146
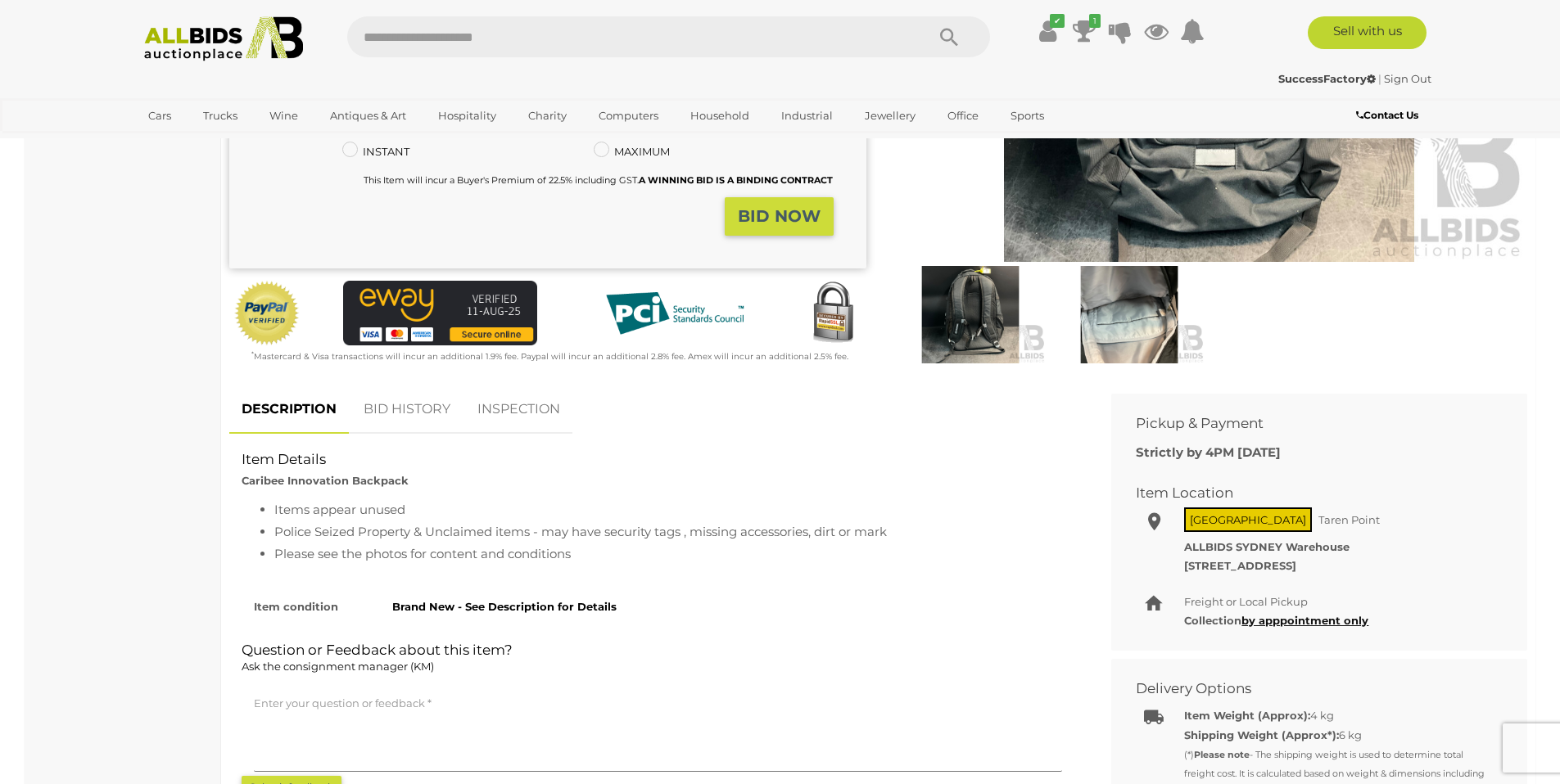
scroll to position [220, 0]
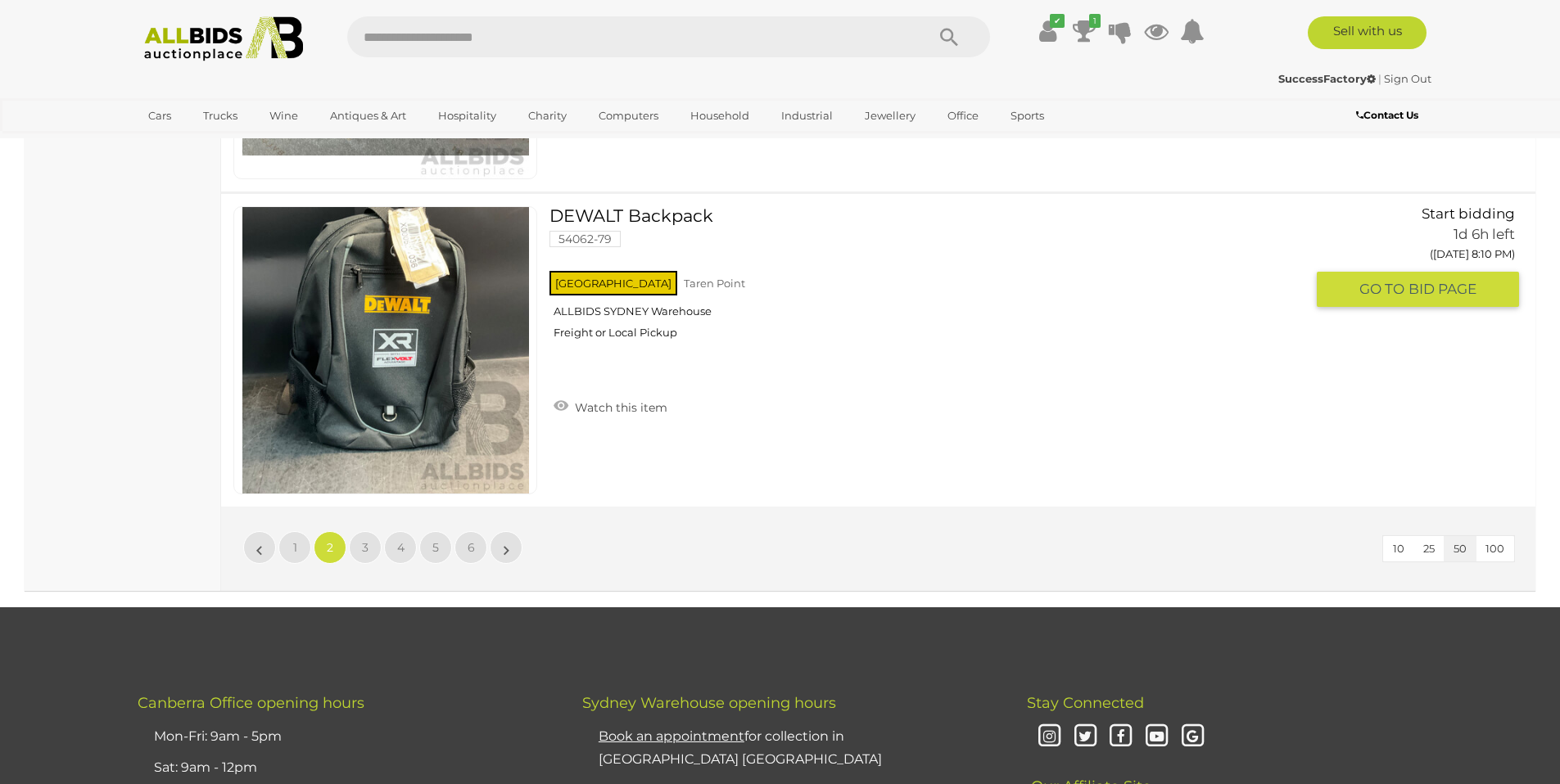
scroll to position [15797, 0]
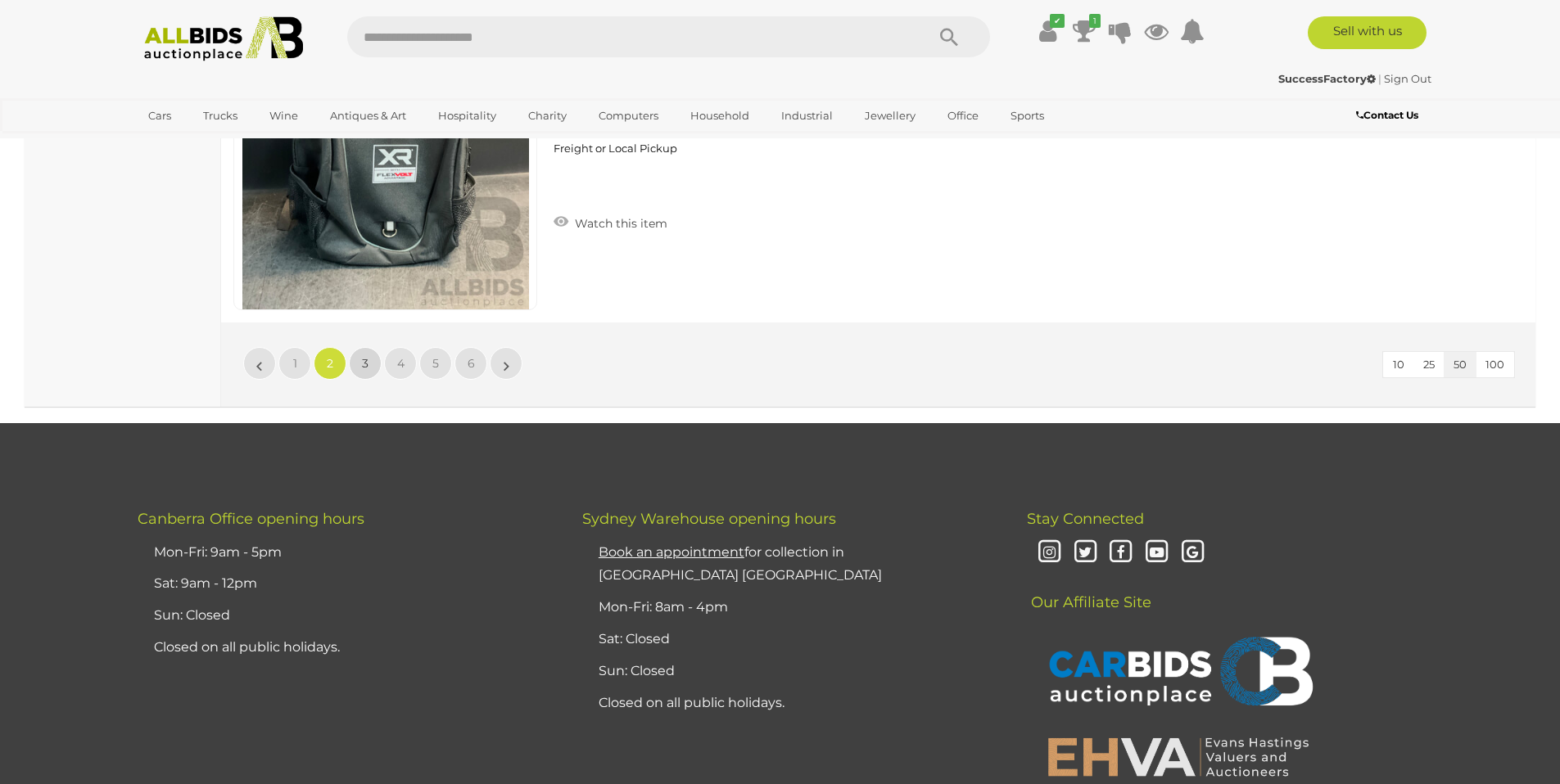
click at [363, 369] on span "3" at bounding box center [365, 363] width 7 height 14
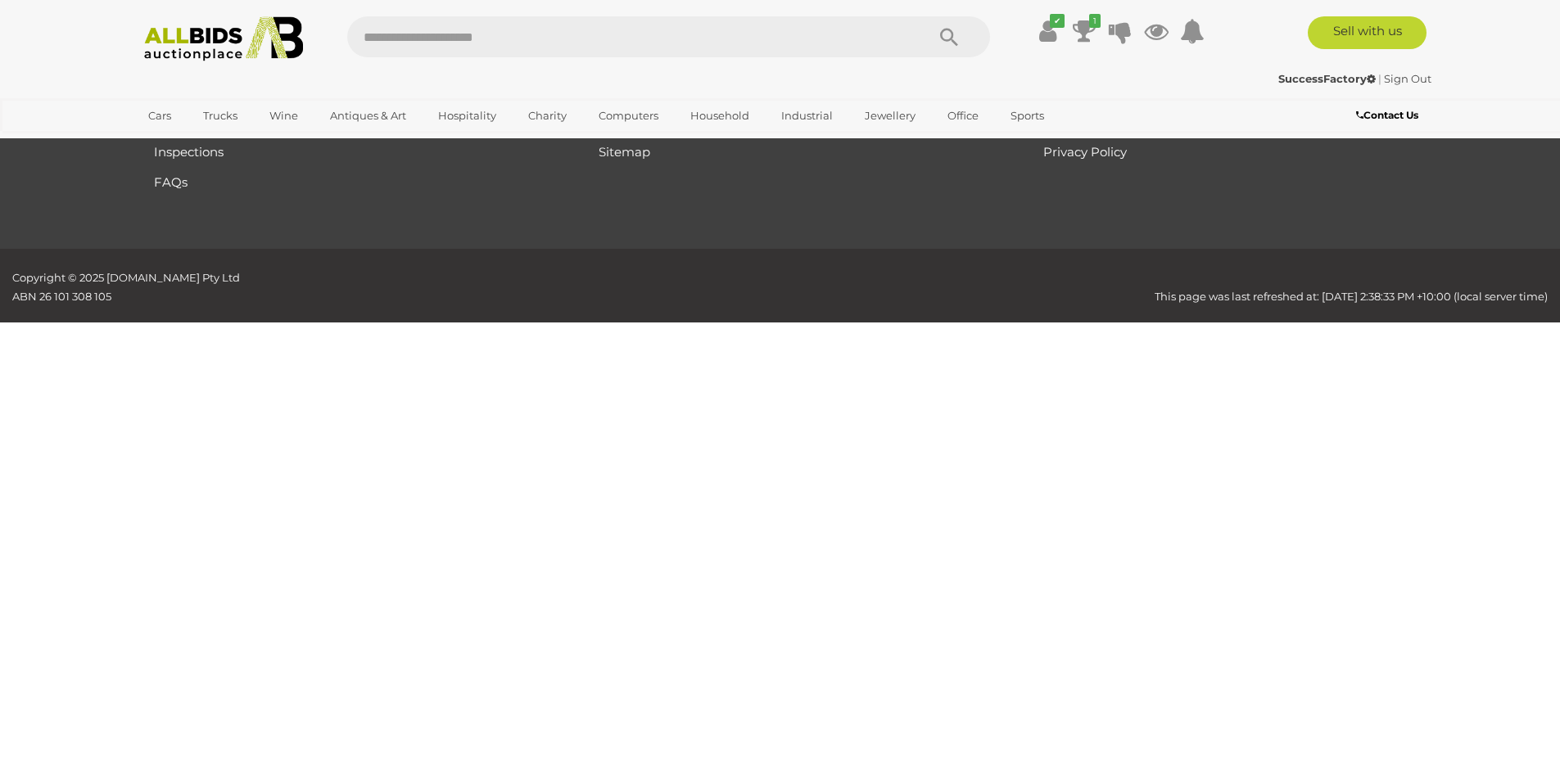
scroll to position [193, 0]
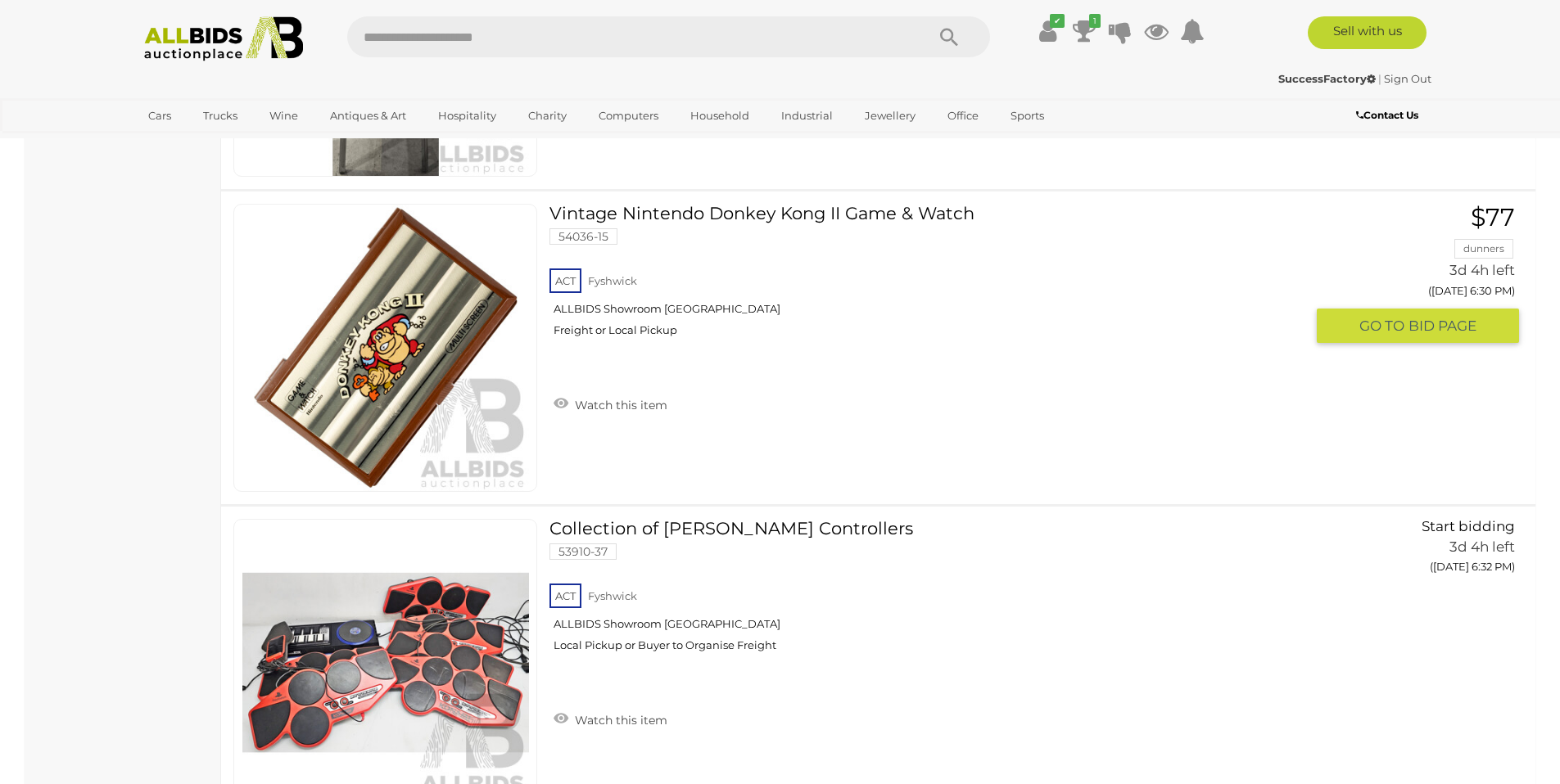
scroll to position [12907, 0]
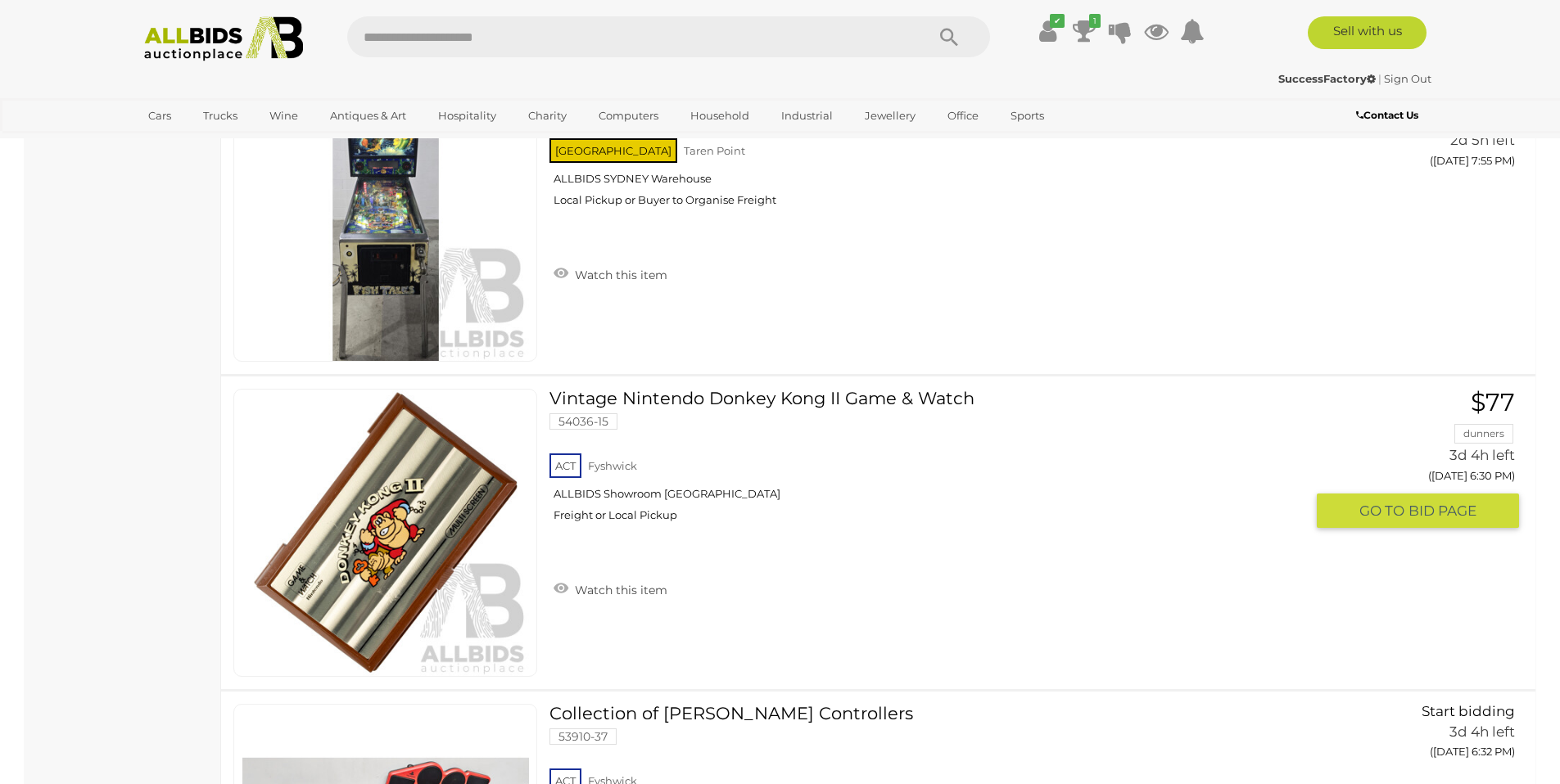
click at [810, 398] on link "Vintage Nintendo Donkey Kong II Game & Watch 54036-15 ACT Fyshwick ALLBIDS Show…" at bounding box center [933, 461] width 742 height 146
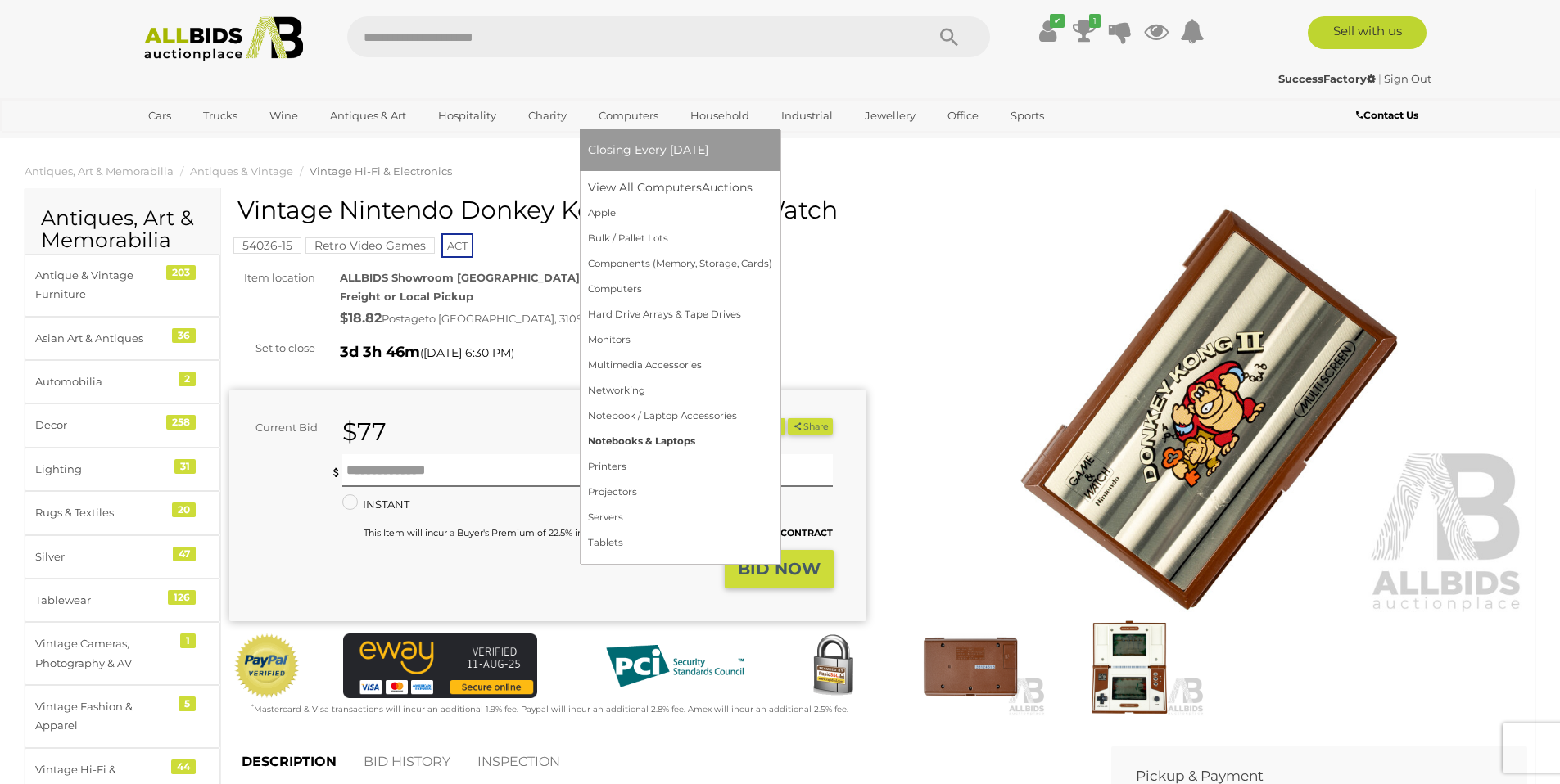
click at [655, 443] on link "Notebooks & Laptops" at bounding box center [680, 442] width 184 height 25
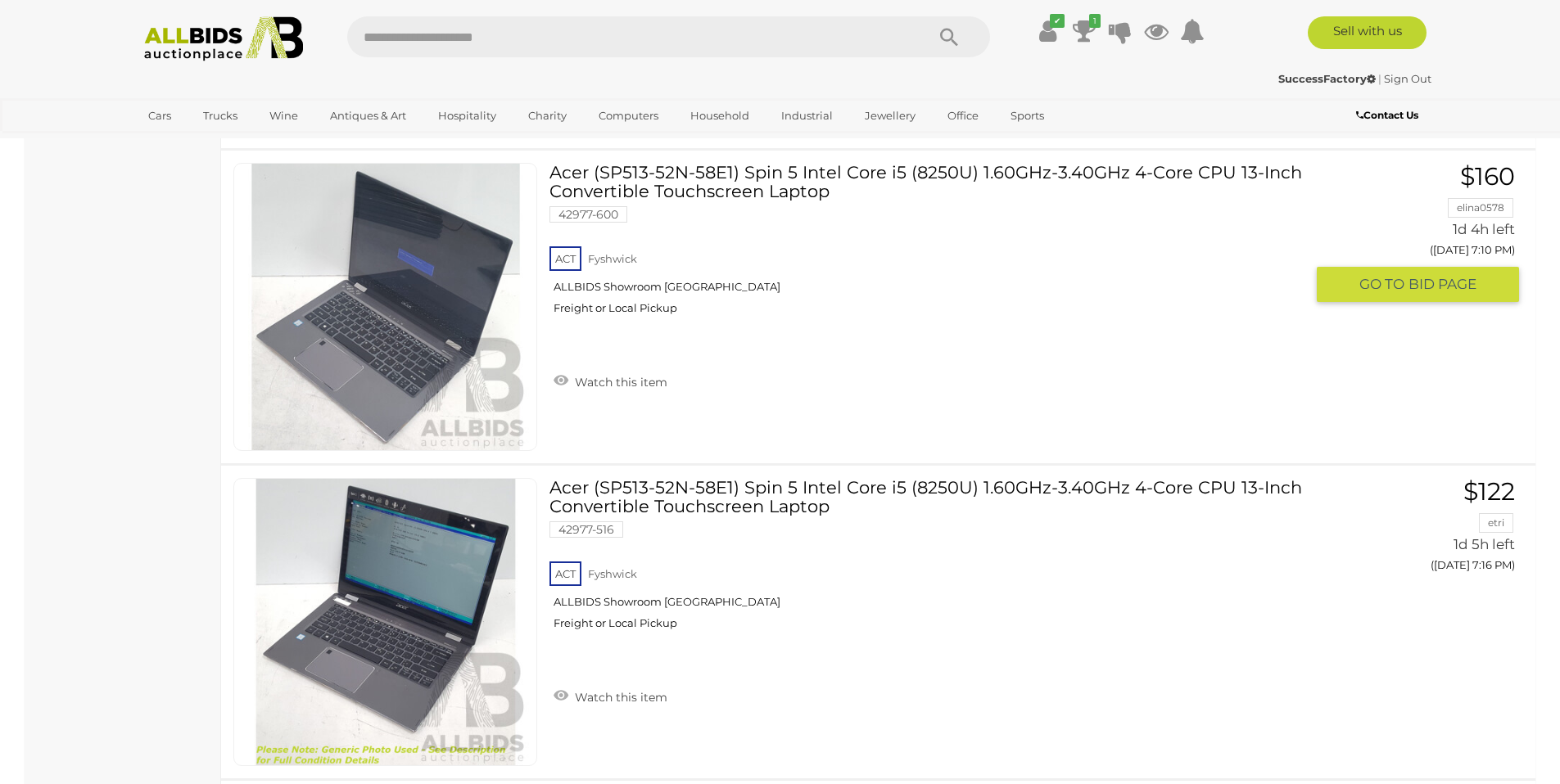
scroll to position [973, 0]
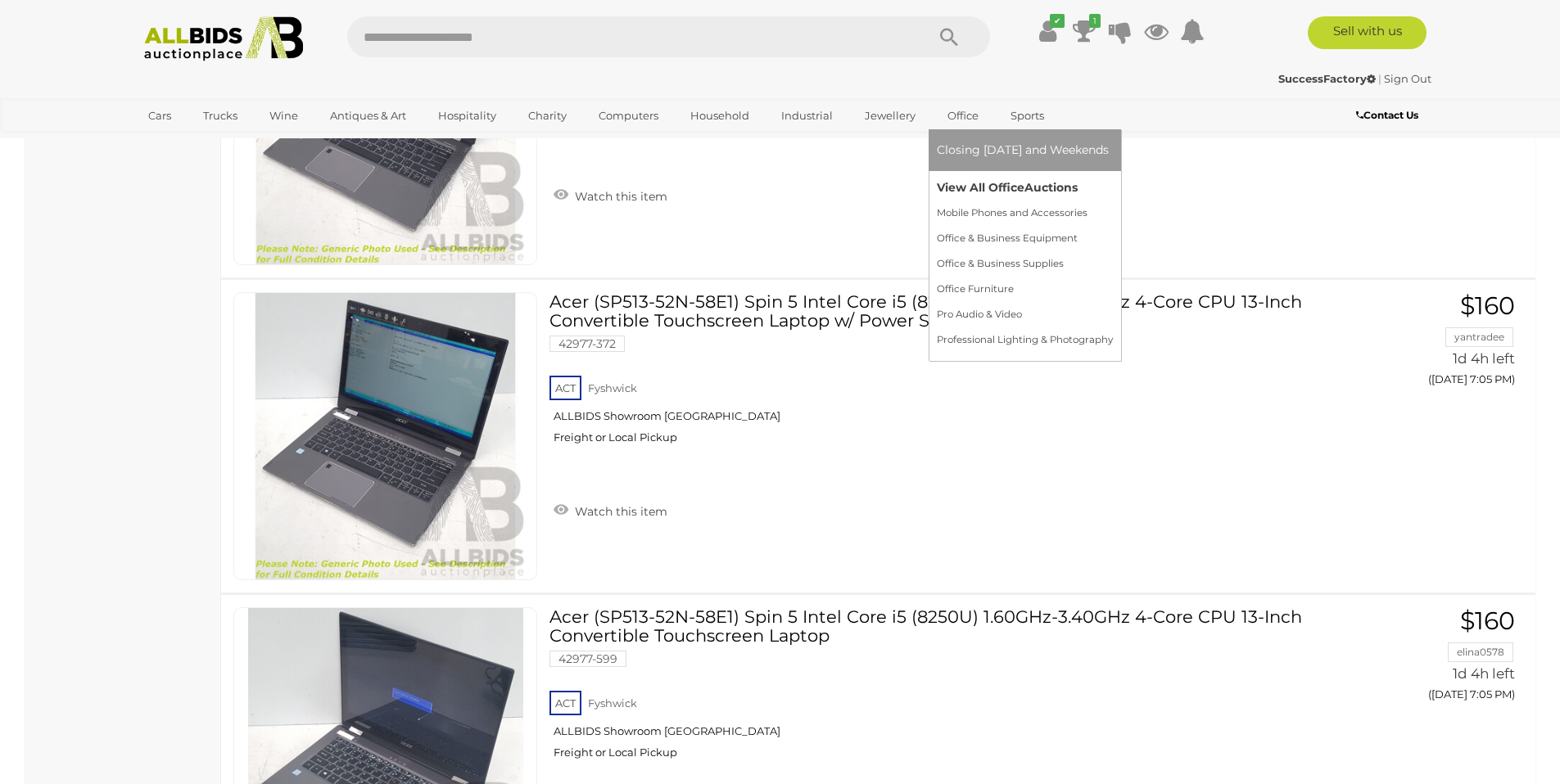
click at [987, 184] on link "View All Office Auctions" at bounding box center [1025, 188] width 176 height 25
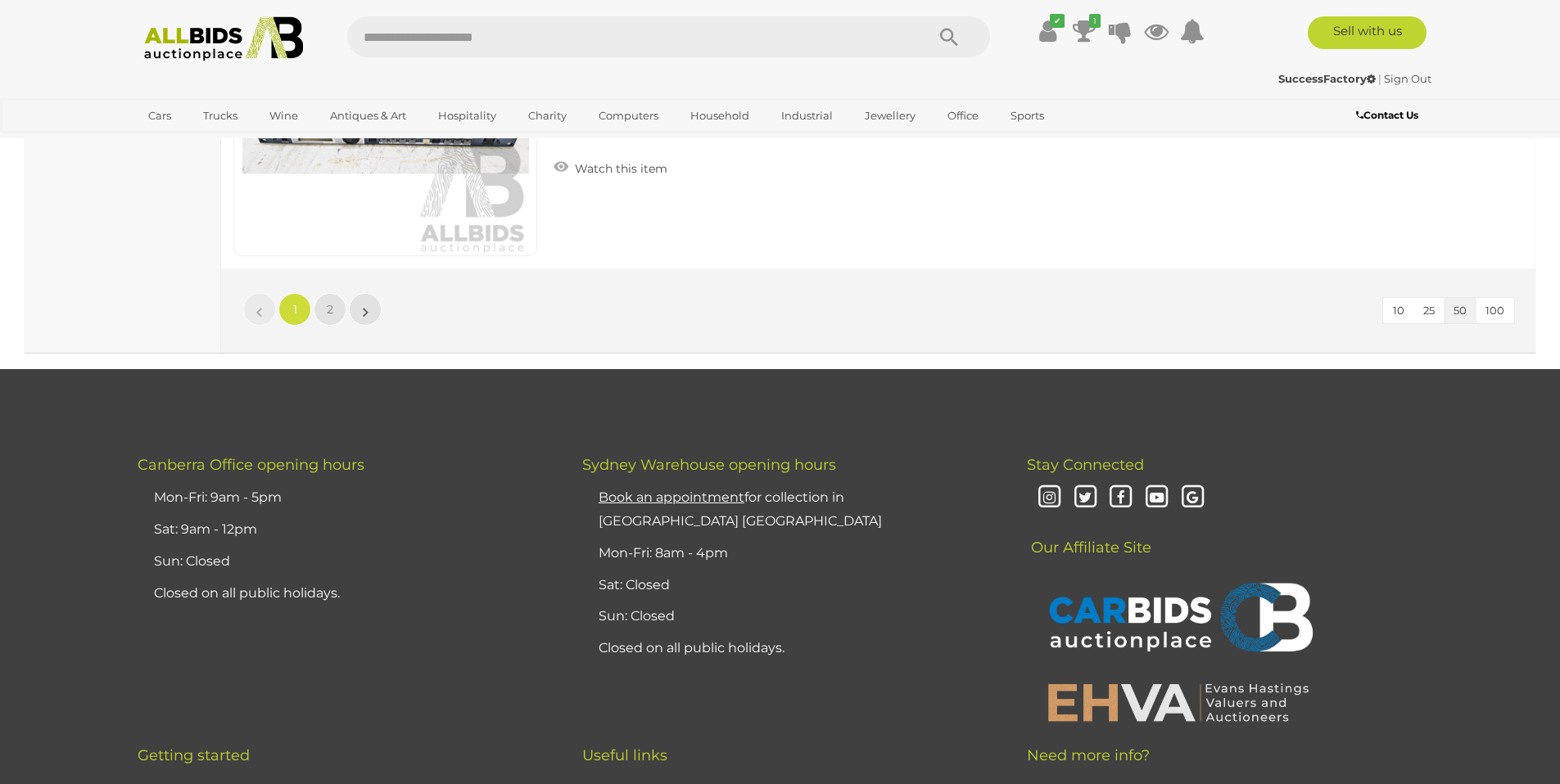
scroll to position [16000, 0]
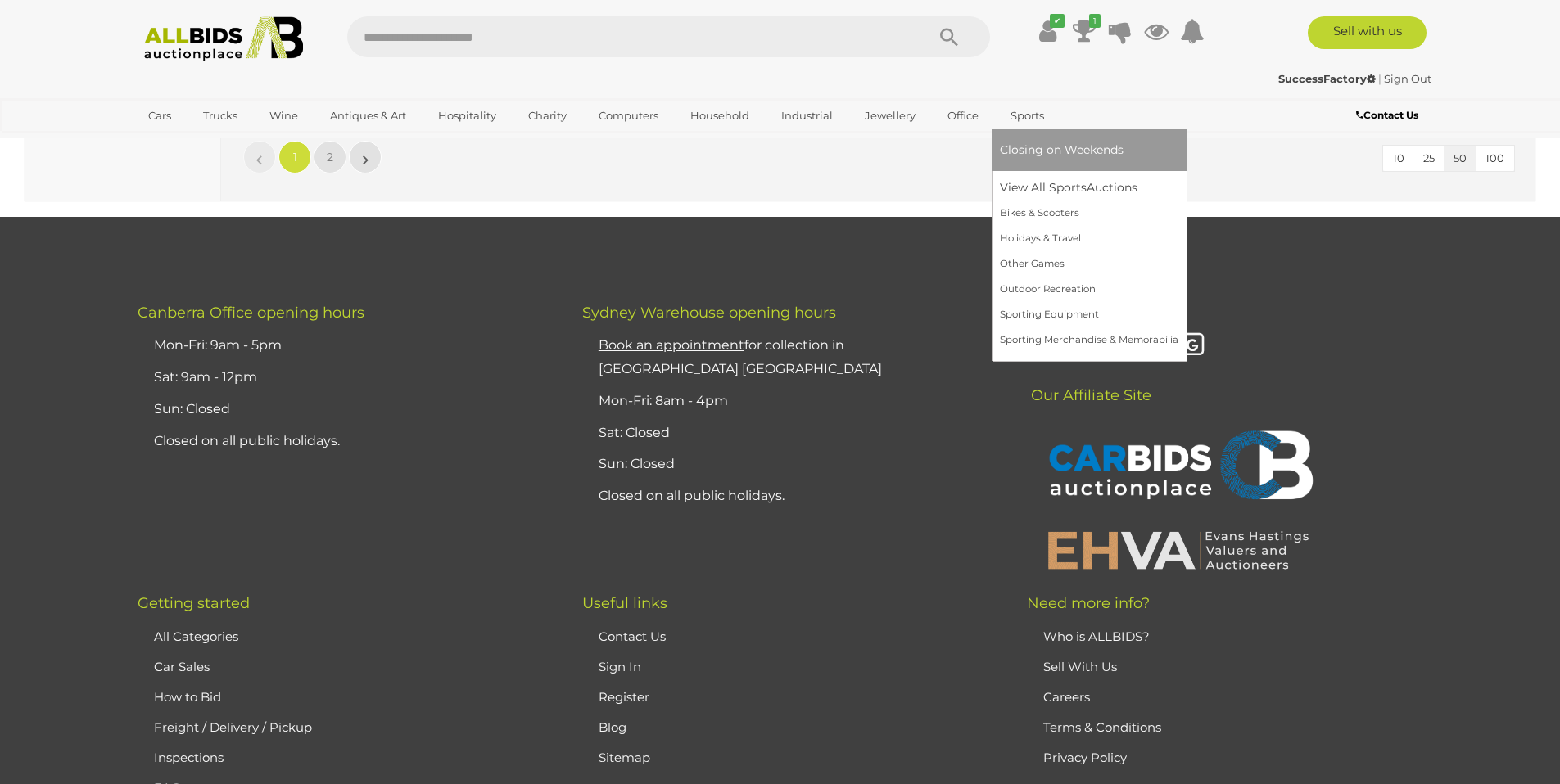
click at [1027, 115] on link "Sports" at bounding box center [1027, 116] width 55 height 27
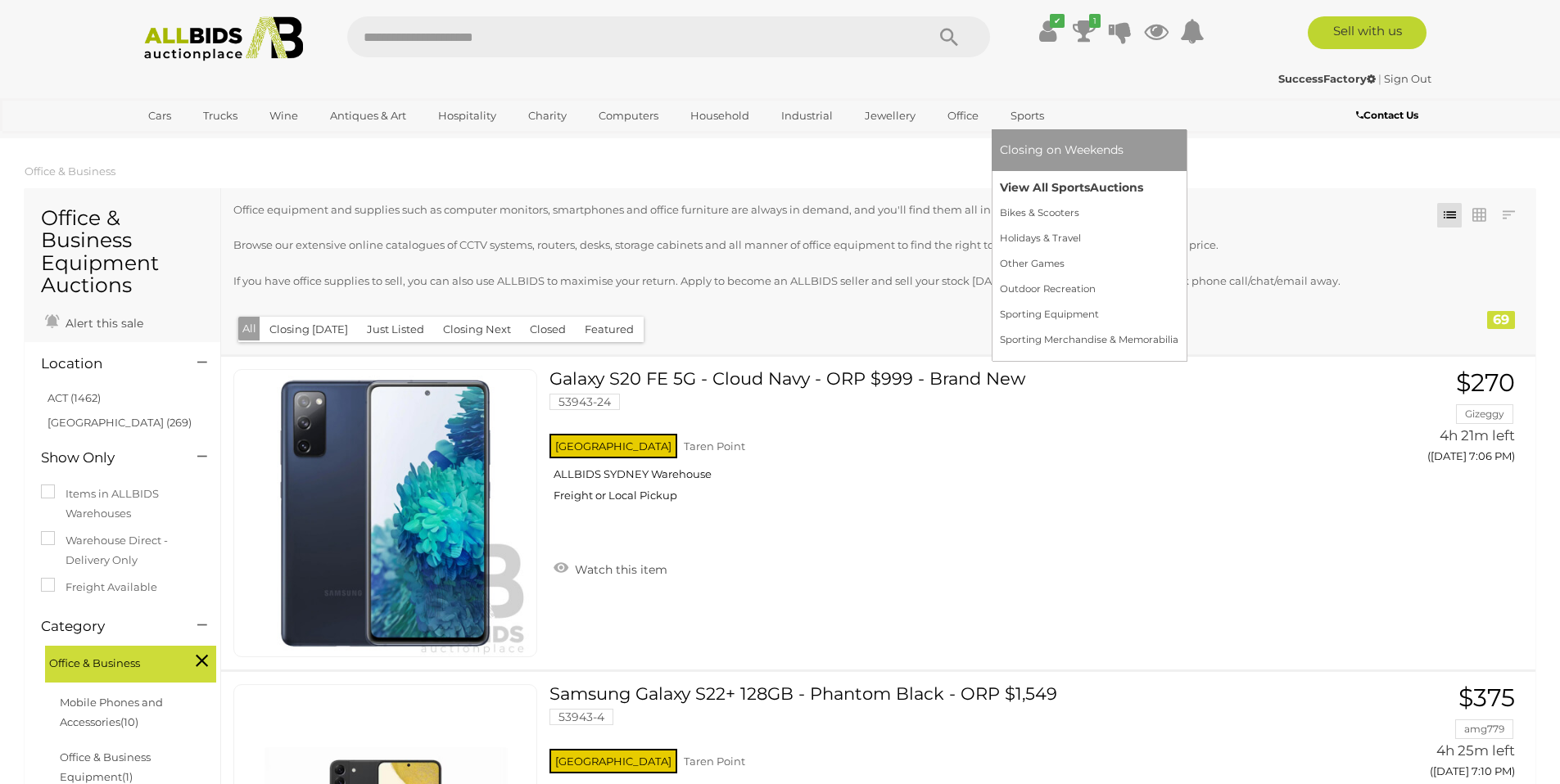
click at [1044, 184] on link "View All Sports Auctions" at bounding box center [1088, 188] width 178 height 25
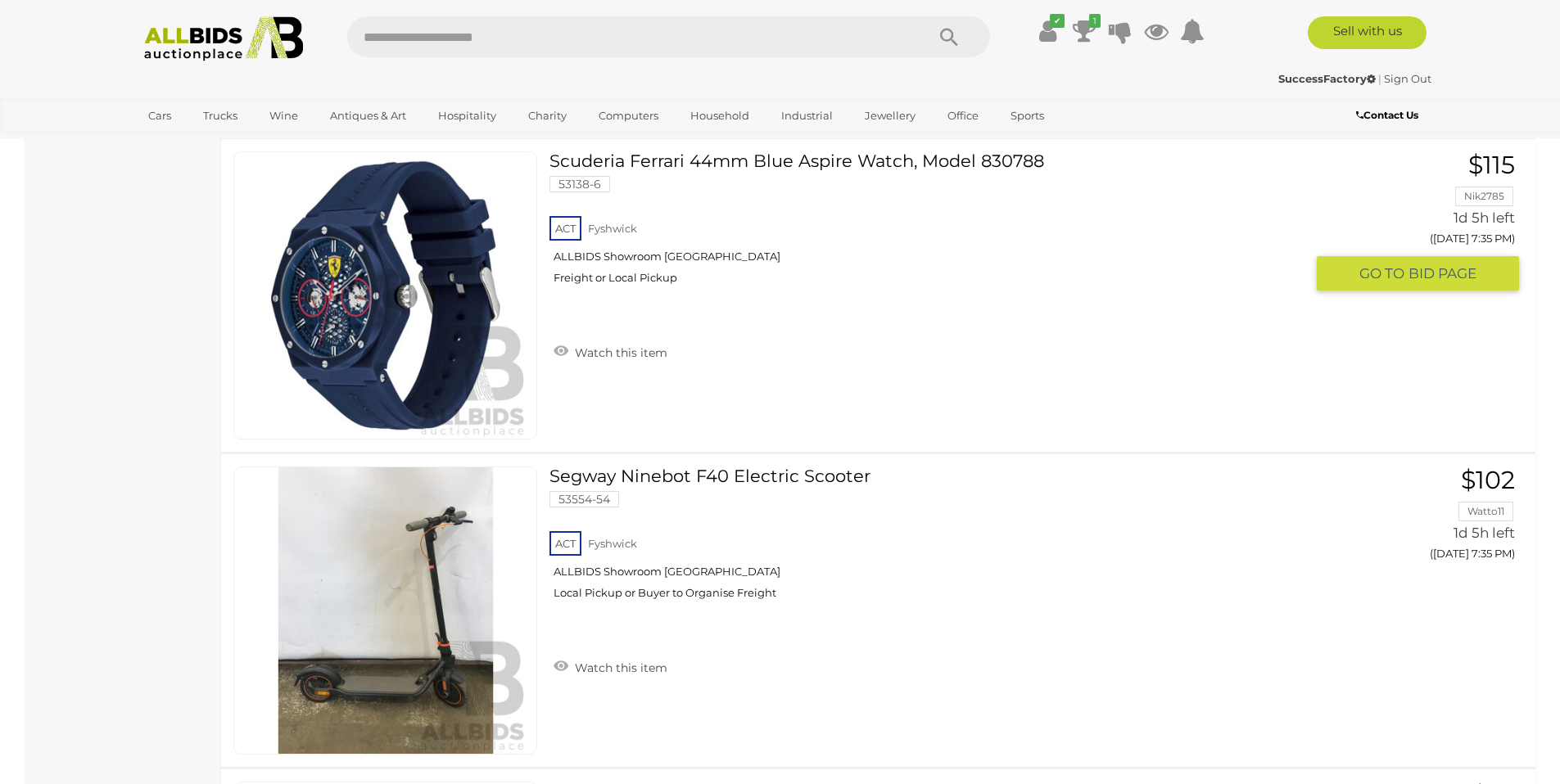
scroll to position [1196, 0]
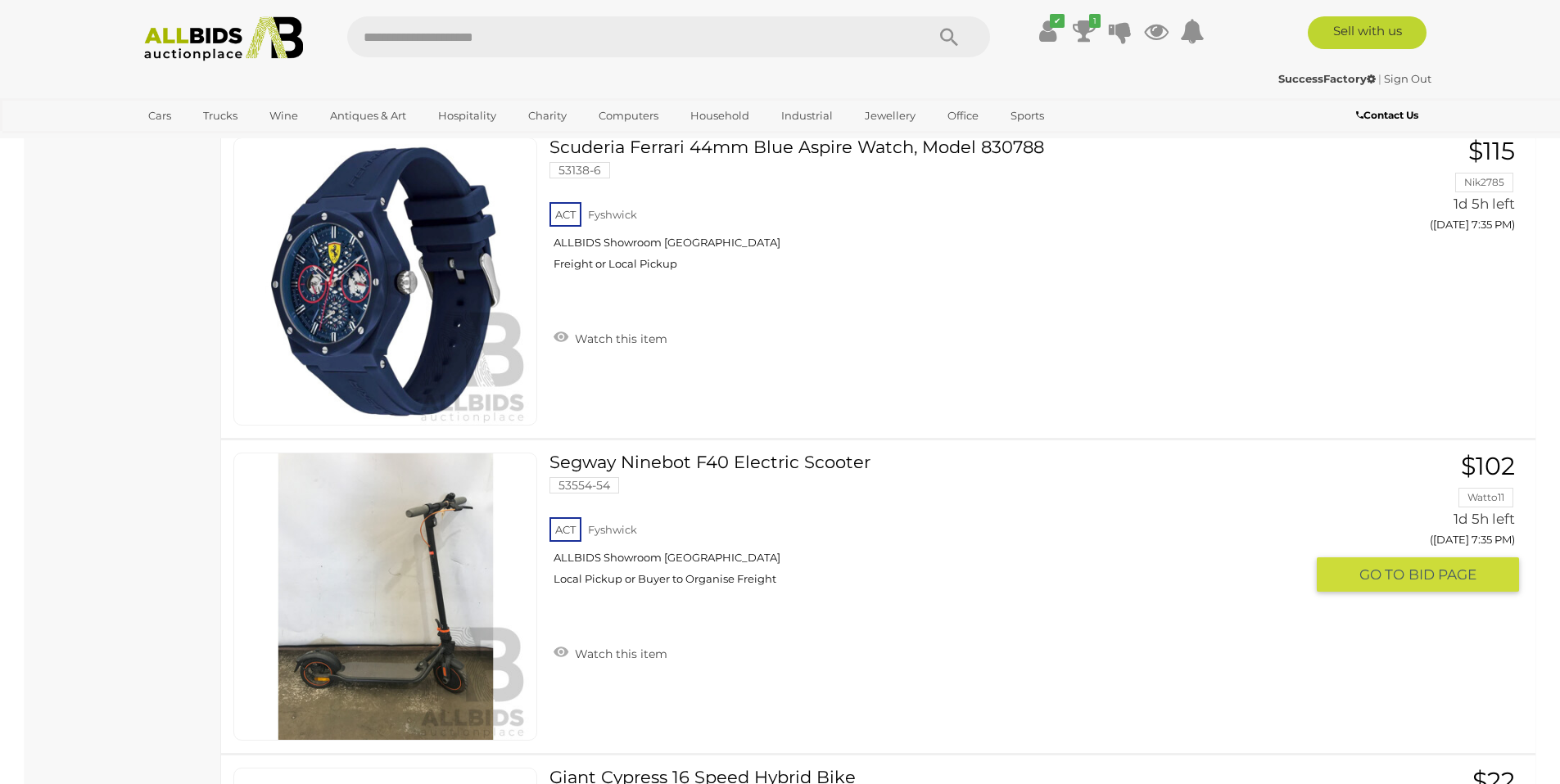
click at [793, 462] on link "Segway Ninebot F40 Electric Scooter 53554-54 ACT Fyshwick ALLBIDS Showroom Fysh…" at bounding box center [933, 525] width 742 height 146
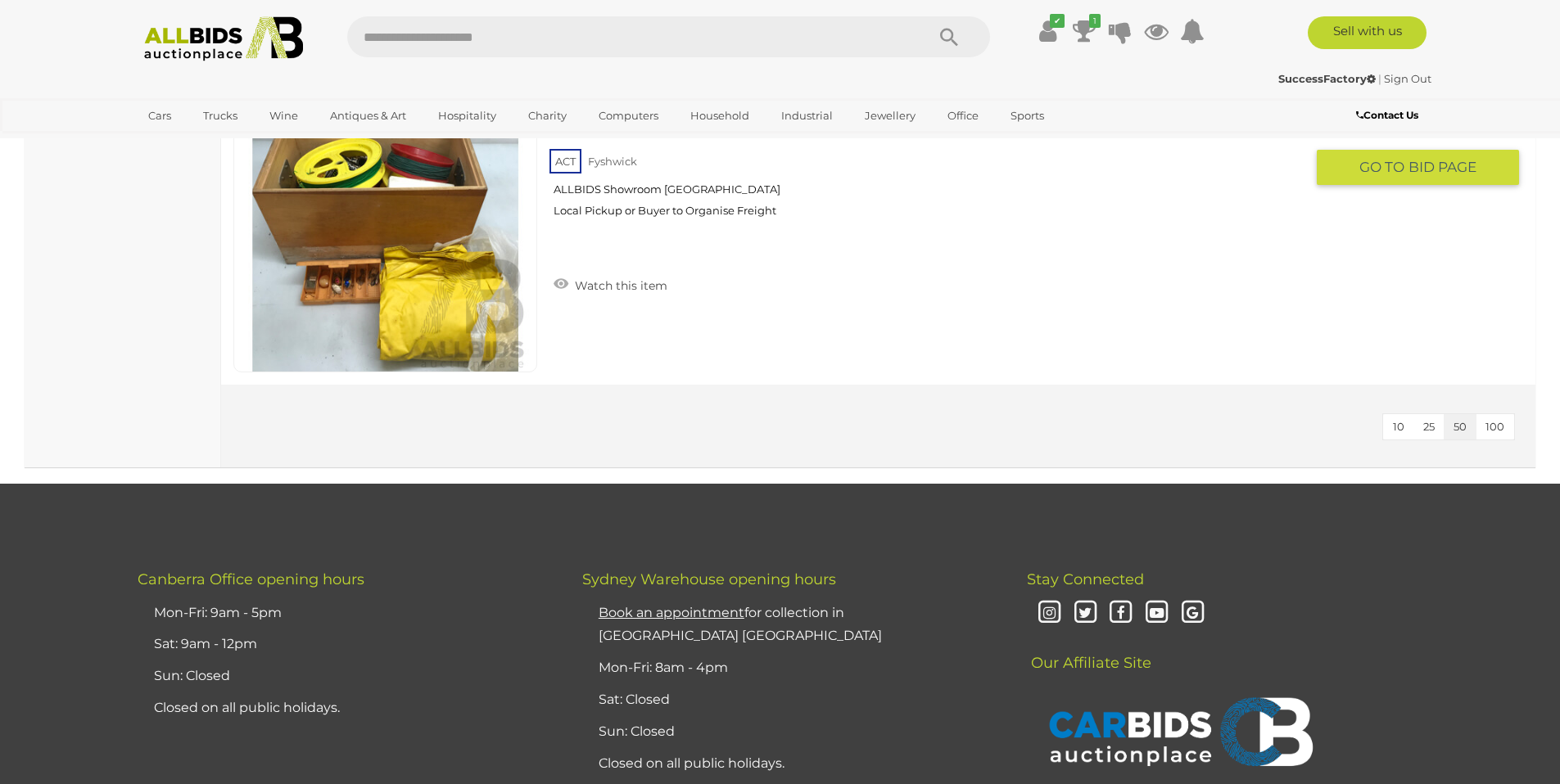
scroll to position [10683, 0]
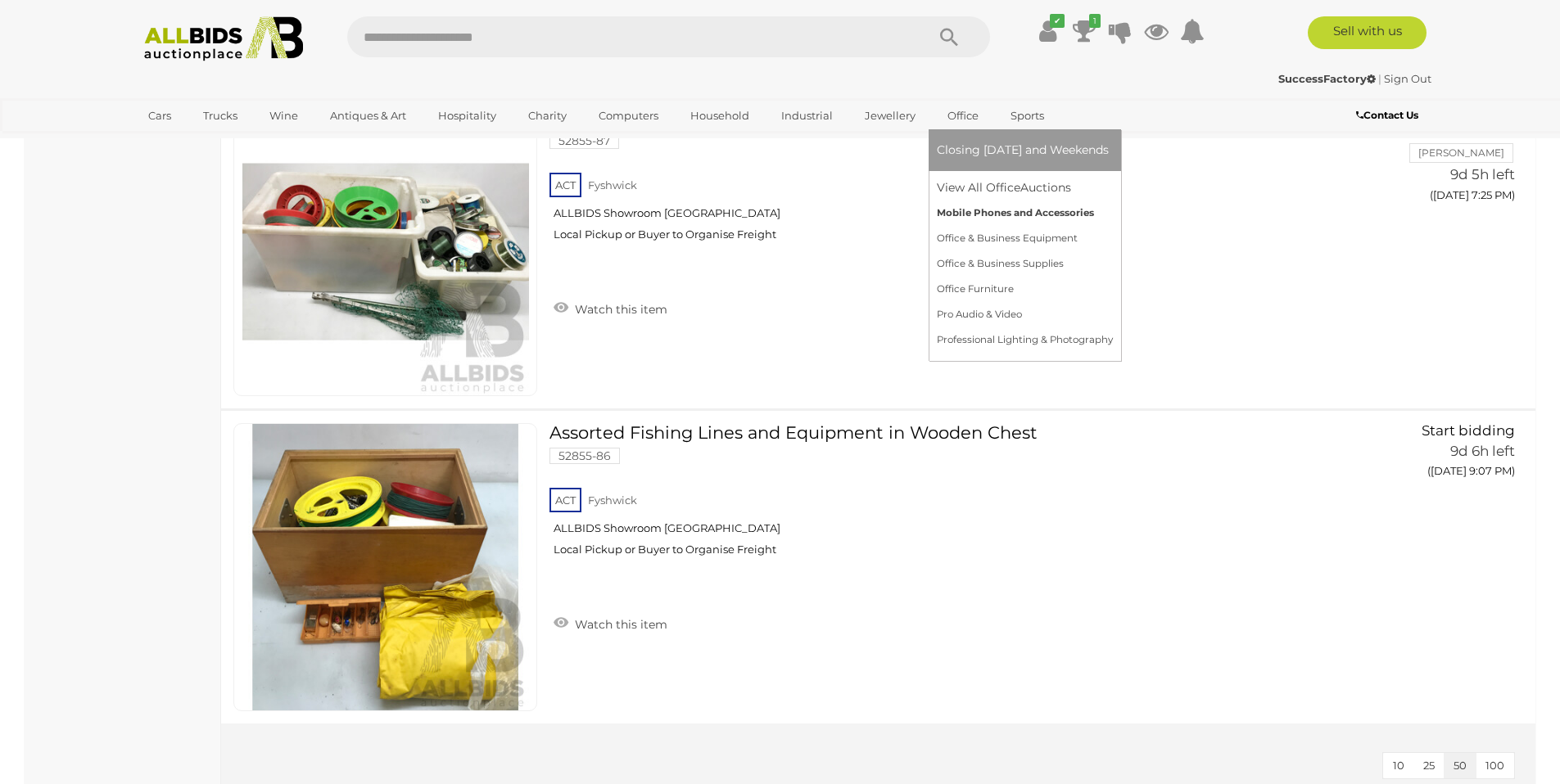
click at [996, 212] on link "Mobile Phones and Accessories" at bounding box center [1025, 213] width 176 height 25
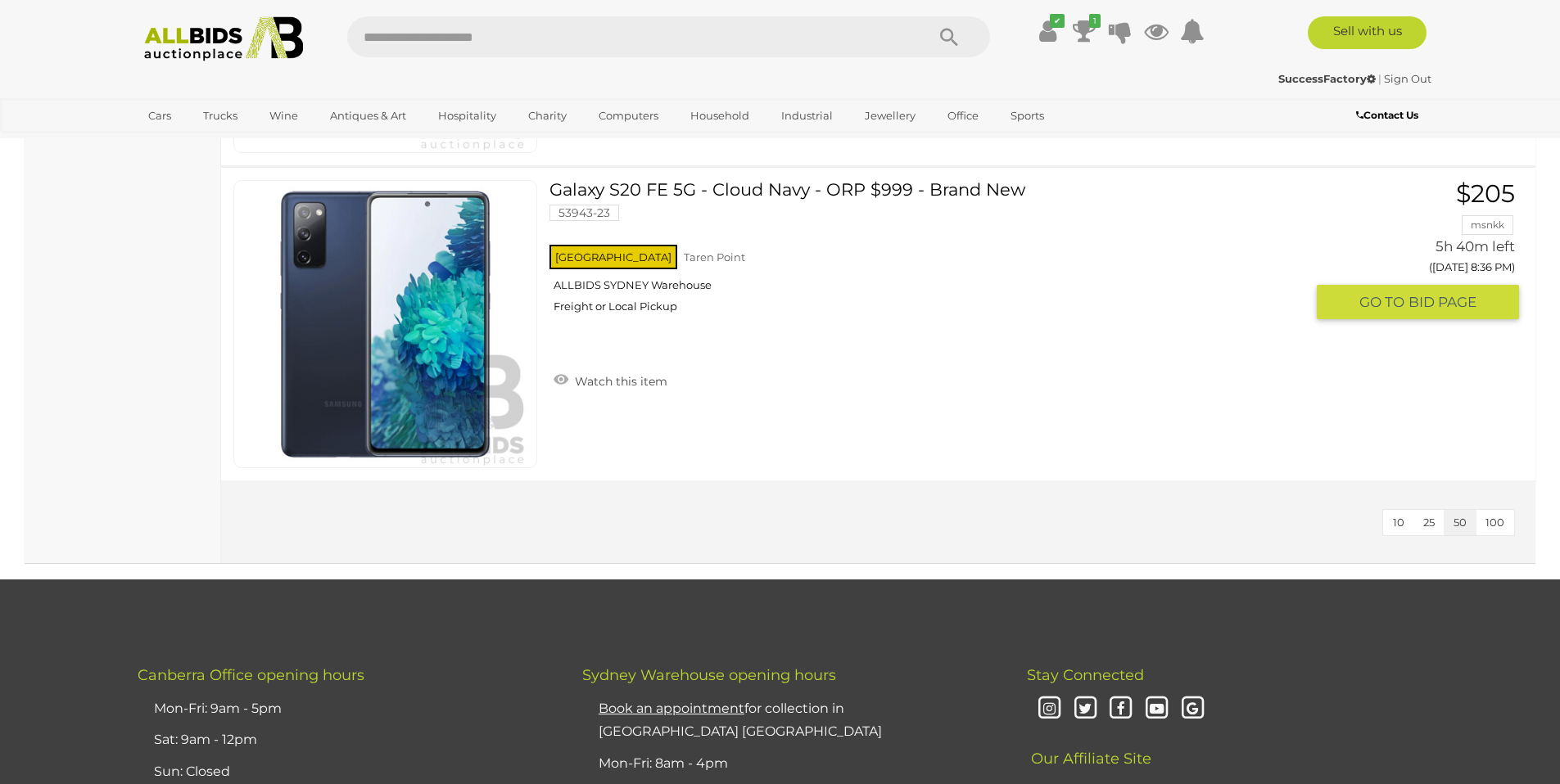
scroll to position [2849, 0]
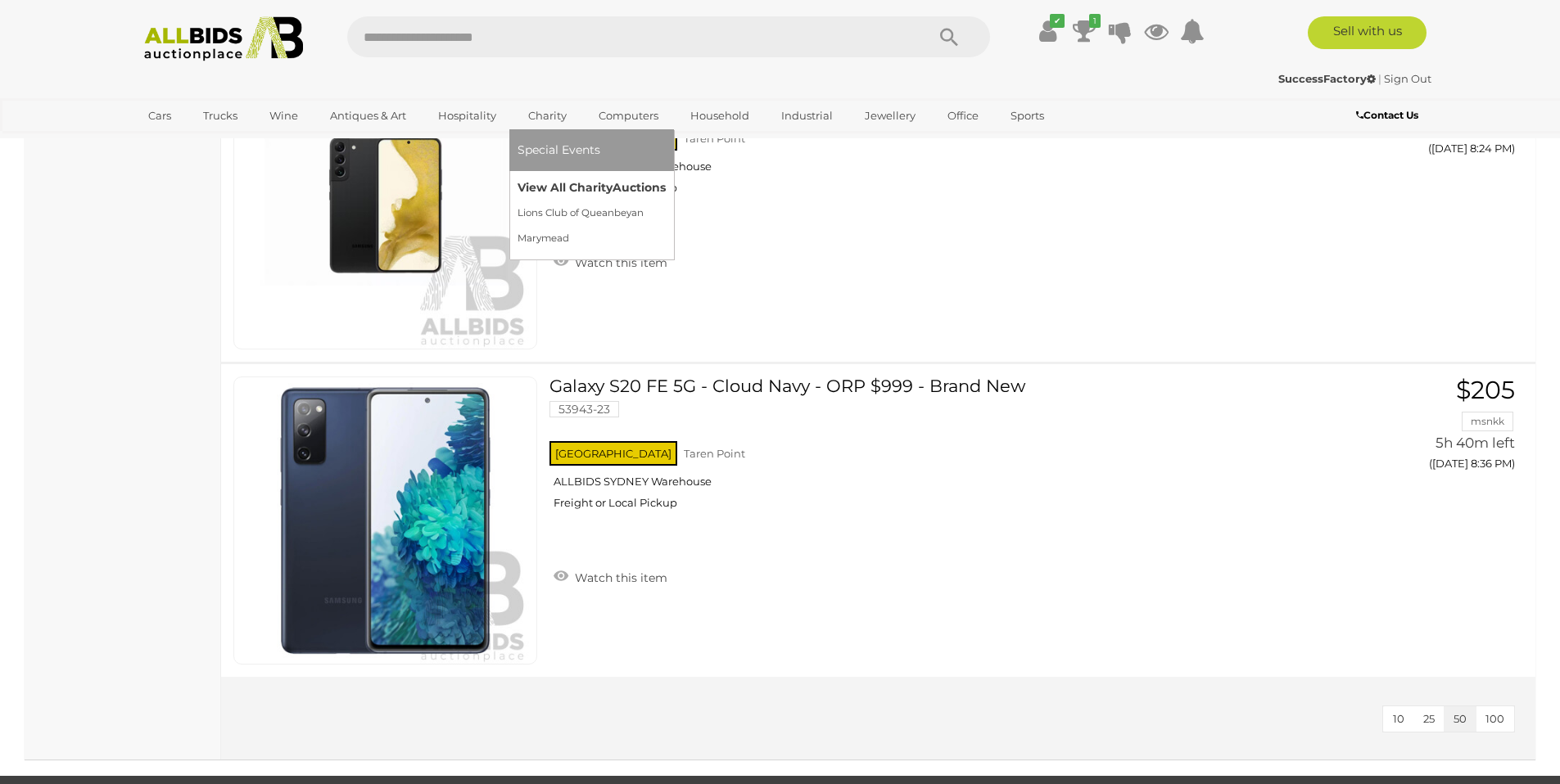
click at [570, 183] on link "View All Charity Auctions" at bounding box center [592, 188] width 148 height 25
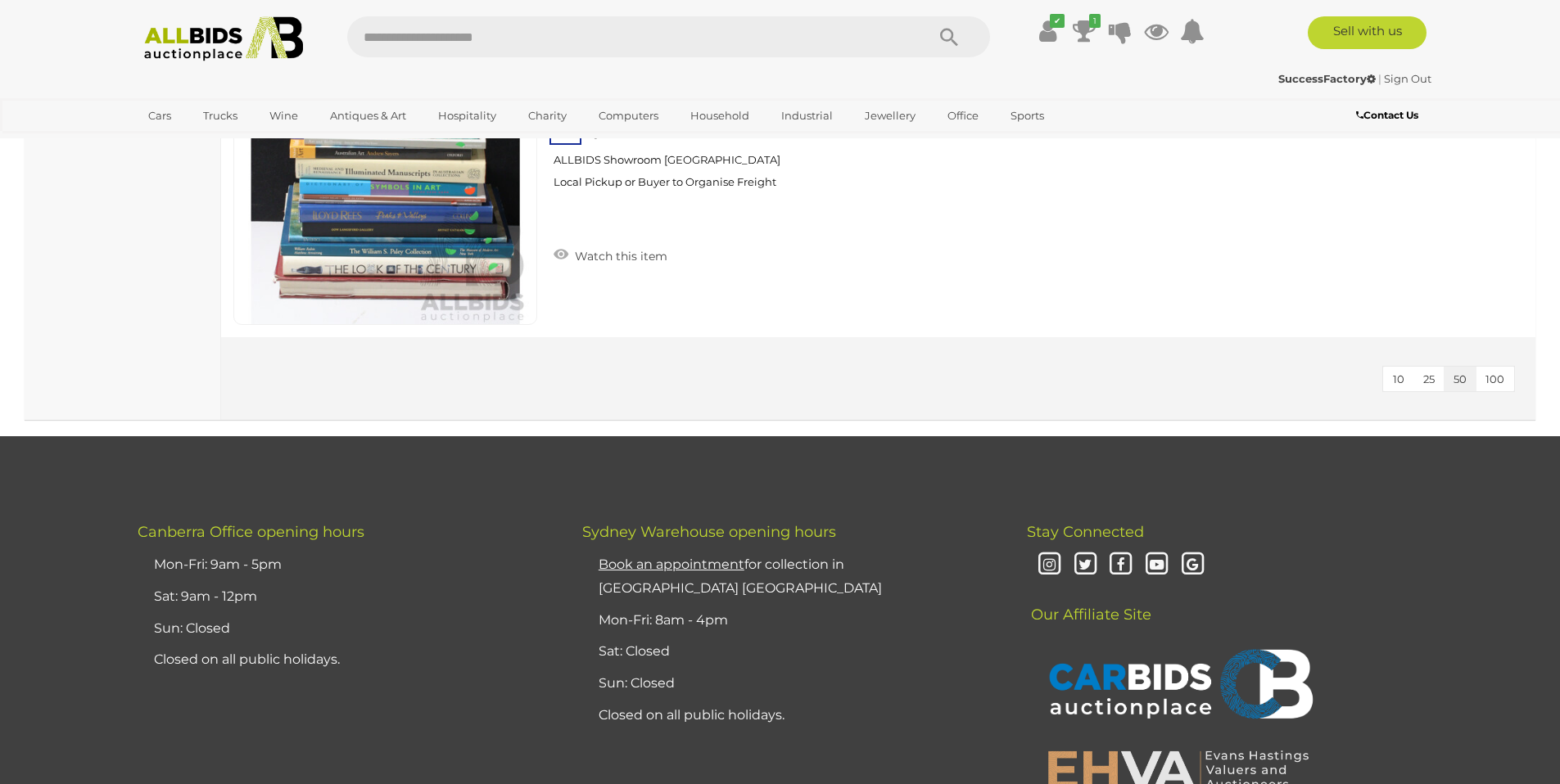
scroll to position [2802, 0]
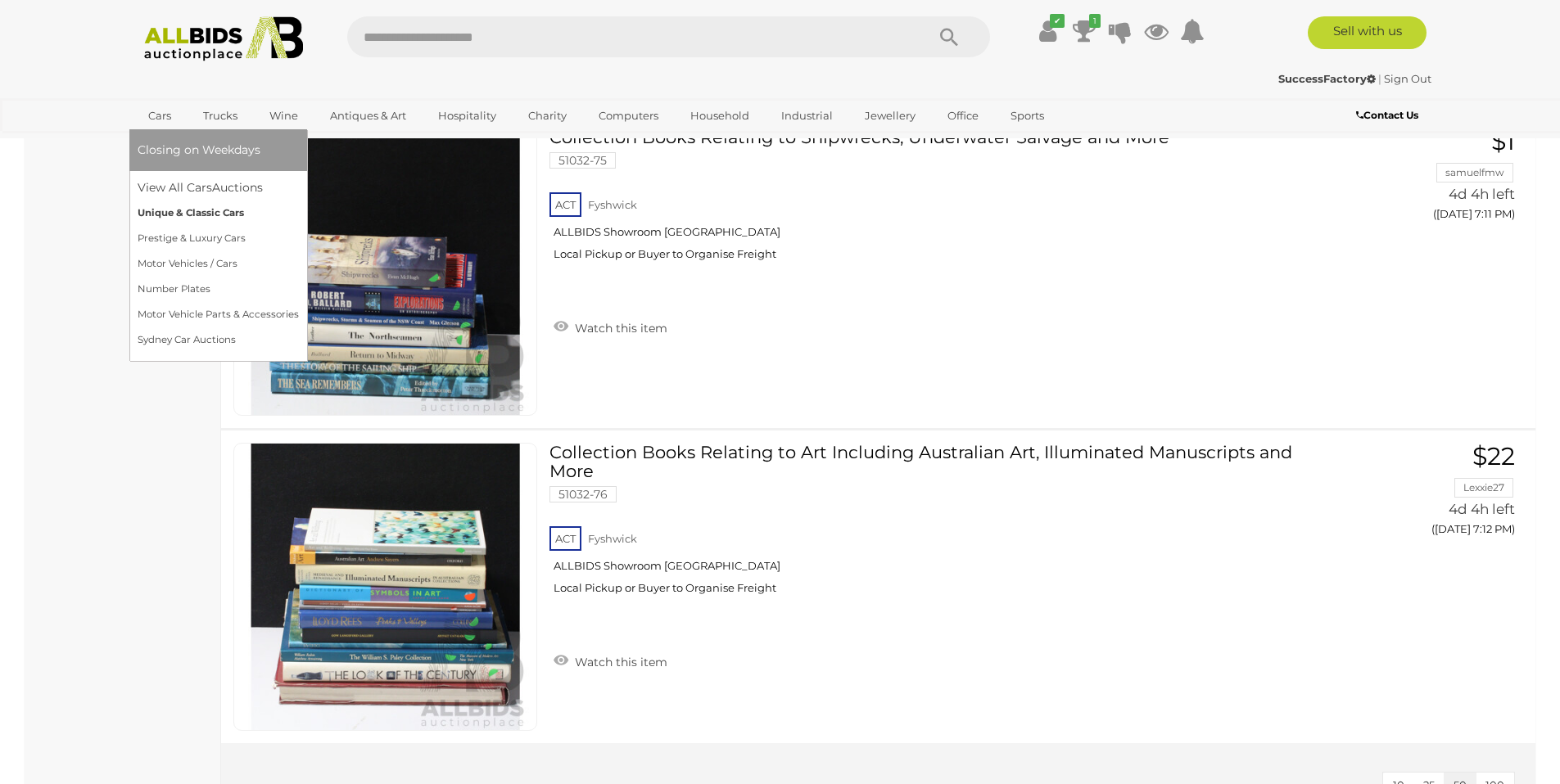
click at [209, 210] on link "Unique & Classic Cars" at bounding box center [218, 213] width 161 height 25
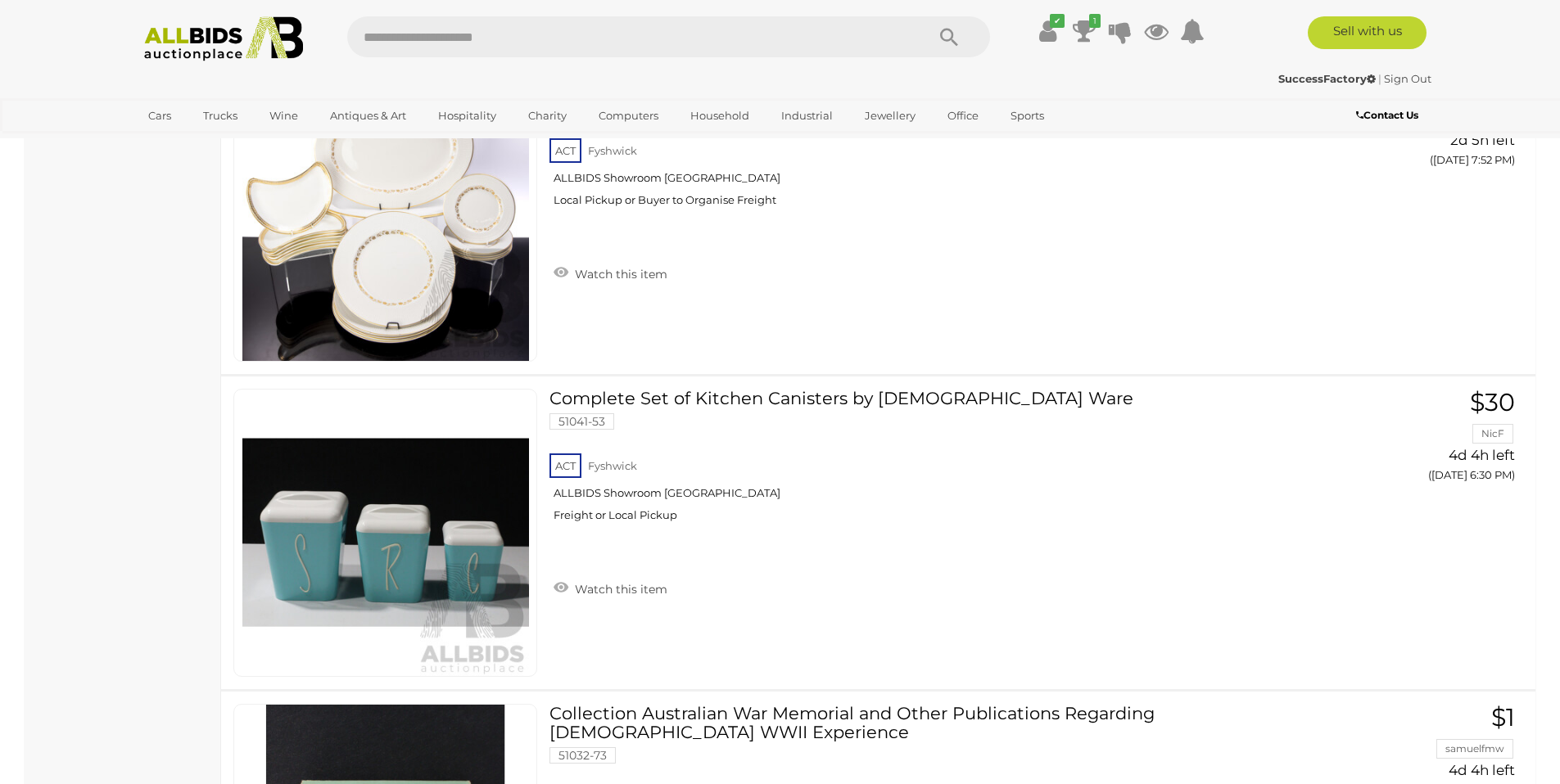
scroll to position [999, 0]
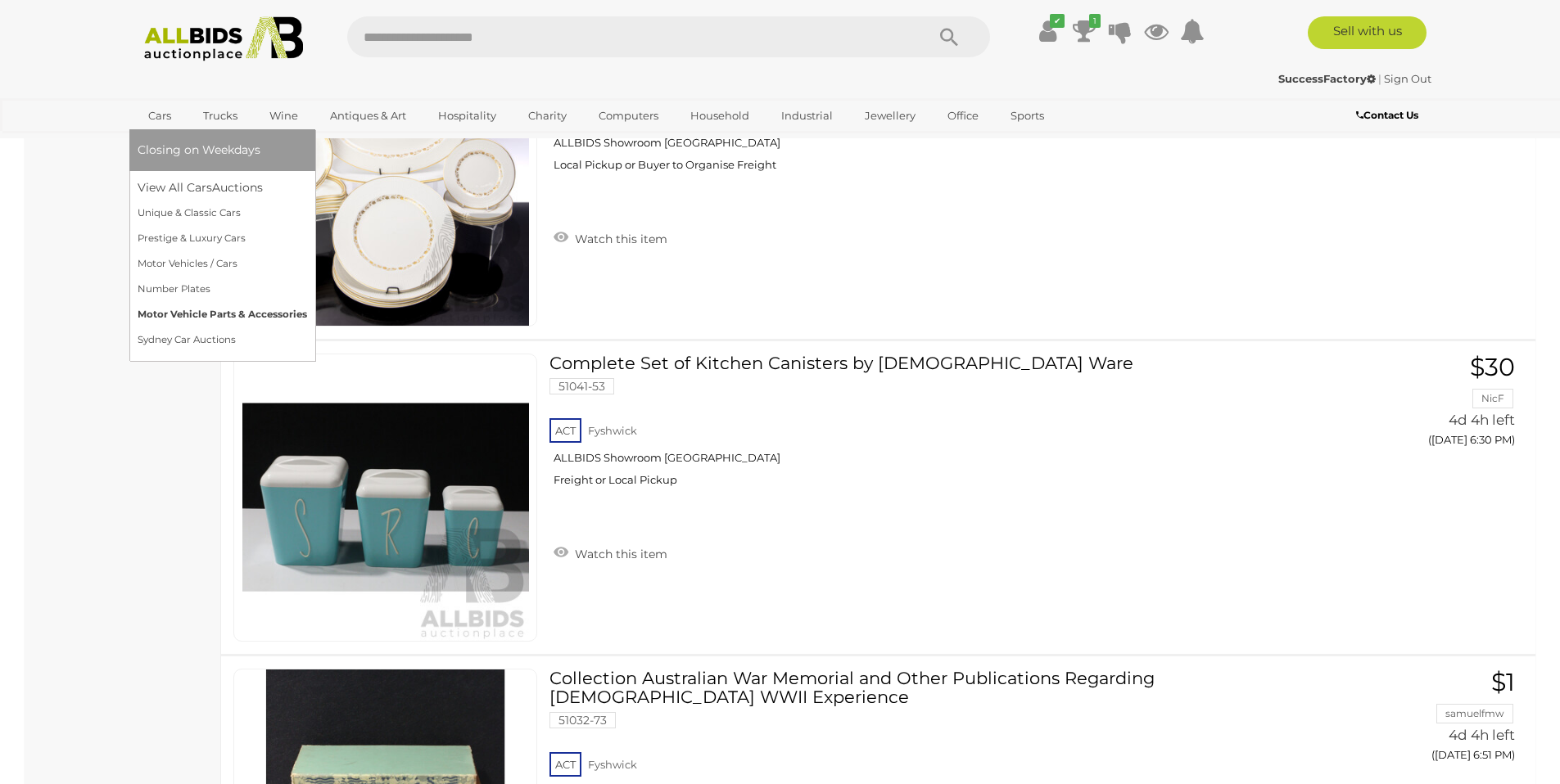
click at [189, 312] on link "Motor Vehicle Parts & Accessories" at bounding box center [222, 315] width 170 height 25
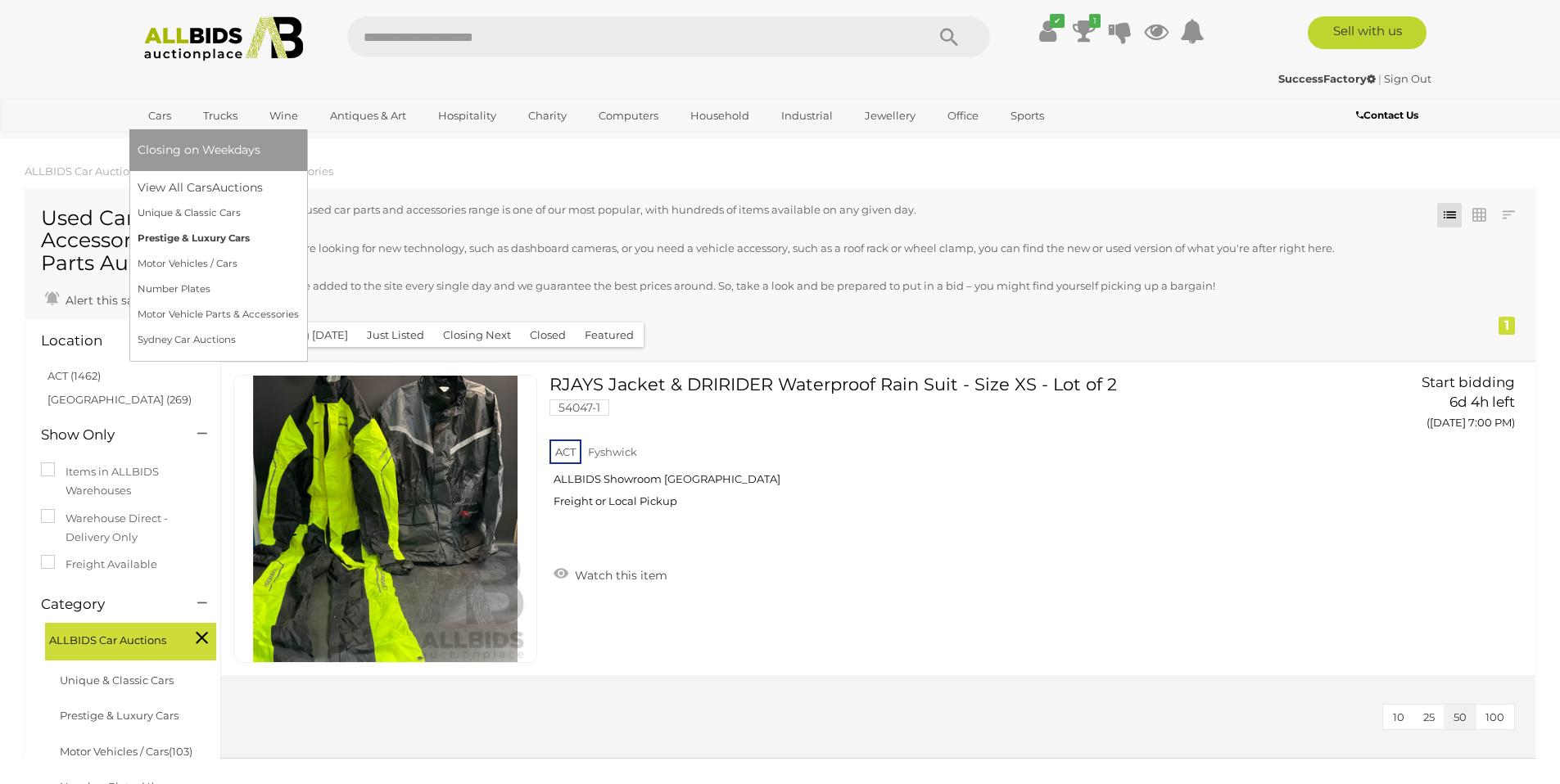
click at [189, 237] on link "Prestige & Luxury Cars" at bounding box center [218, 238] width 161 height 25
